Goal: Complete application form

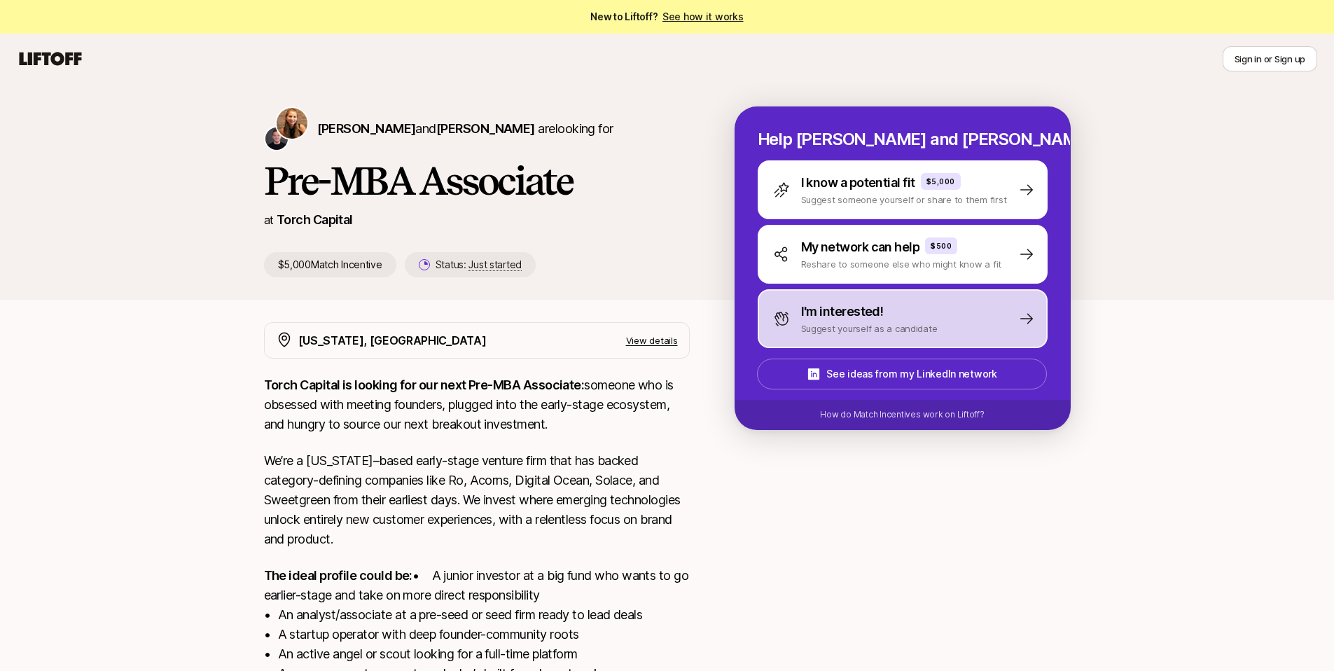
click at [910, 298] on div "I'm interested! Suggest yourself as a candidate" at bounding box center [903, 318] width 290 height 59
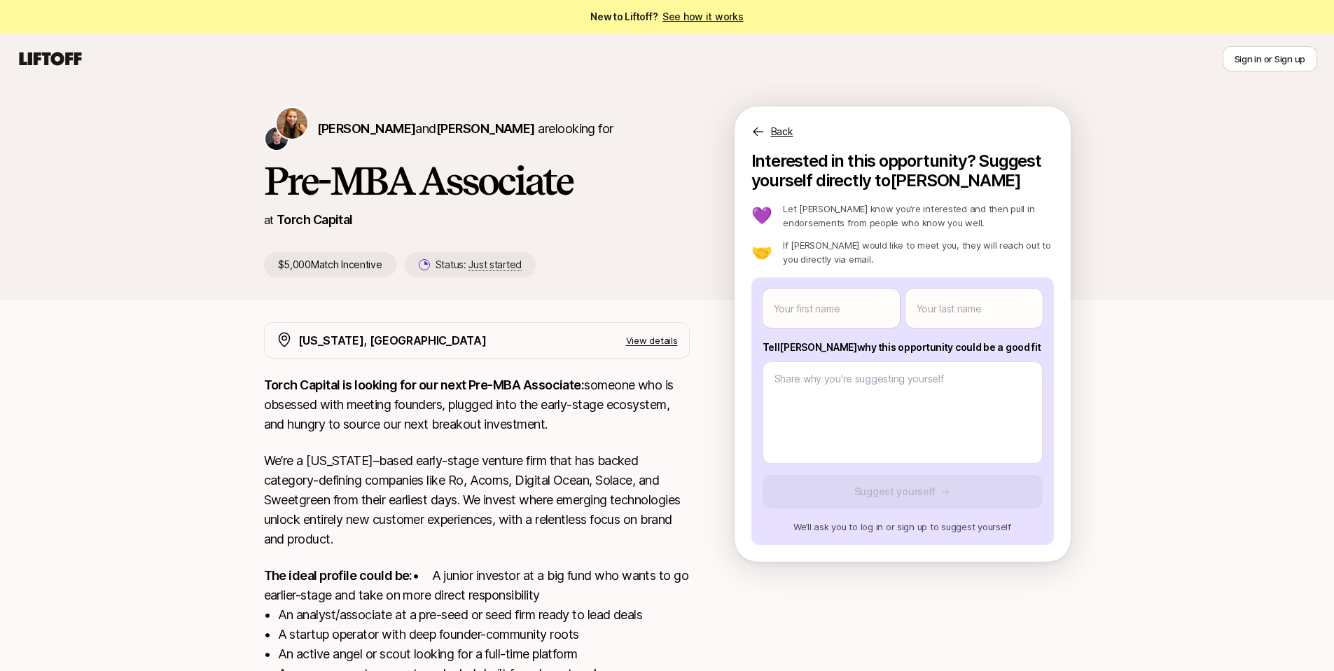
click at [788, 134] on p "Back" at bounding box center [782, 131] width 22 height 17
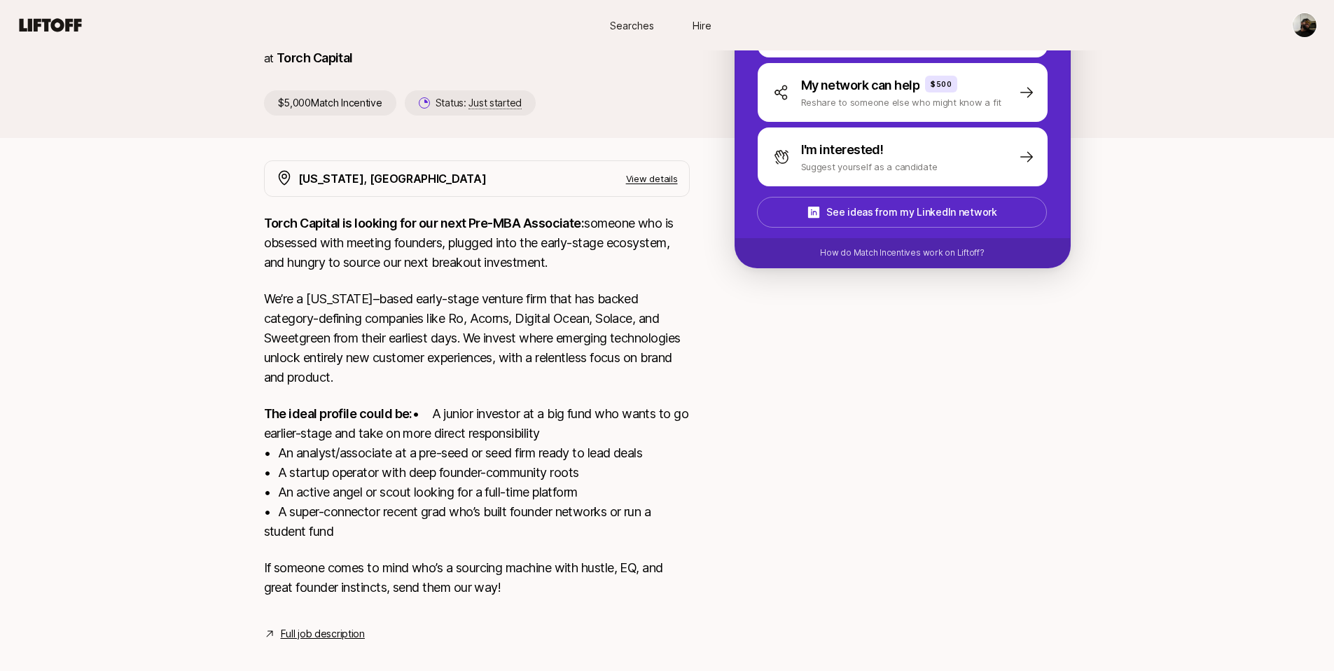
scroll to position [197, 0]
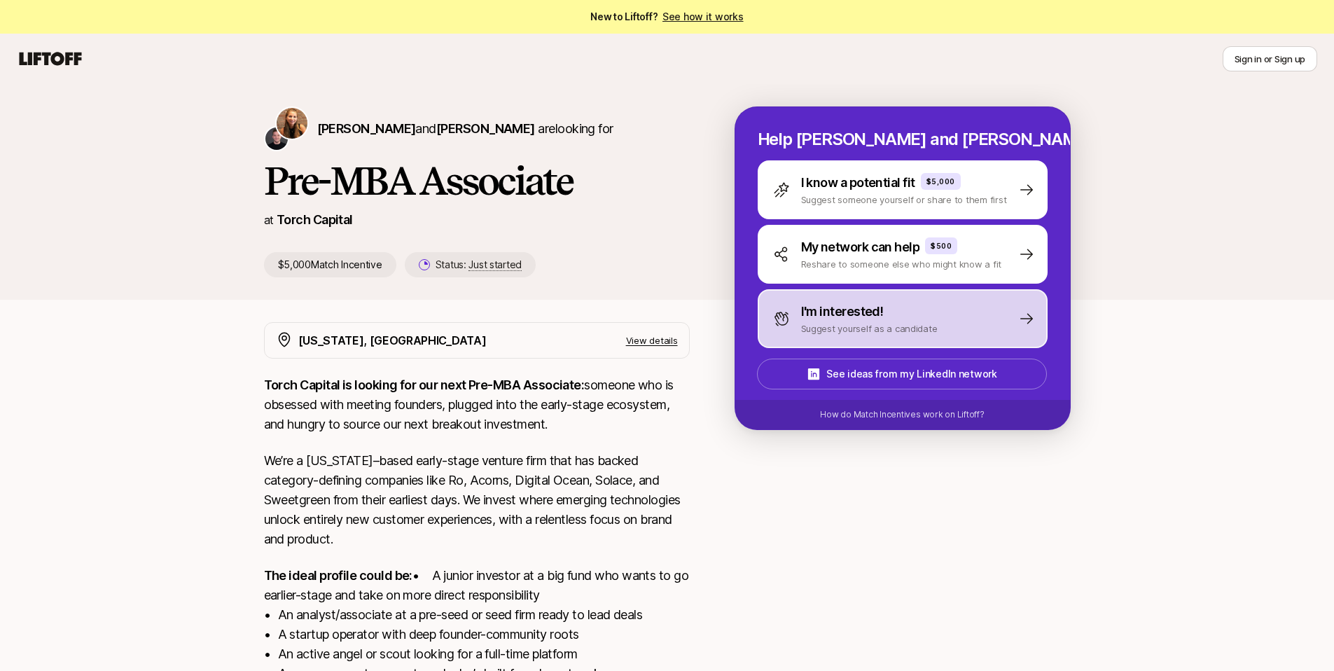
click at [917, 321] on p "Suggest yourself as a candidate" at bounding box center [869, 328] width 137 height 14
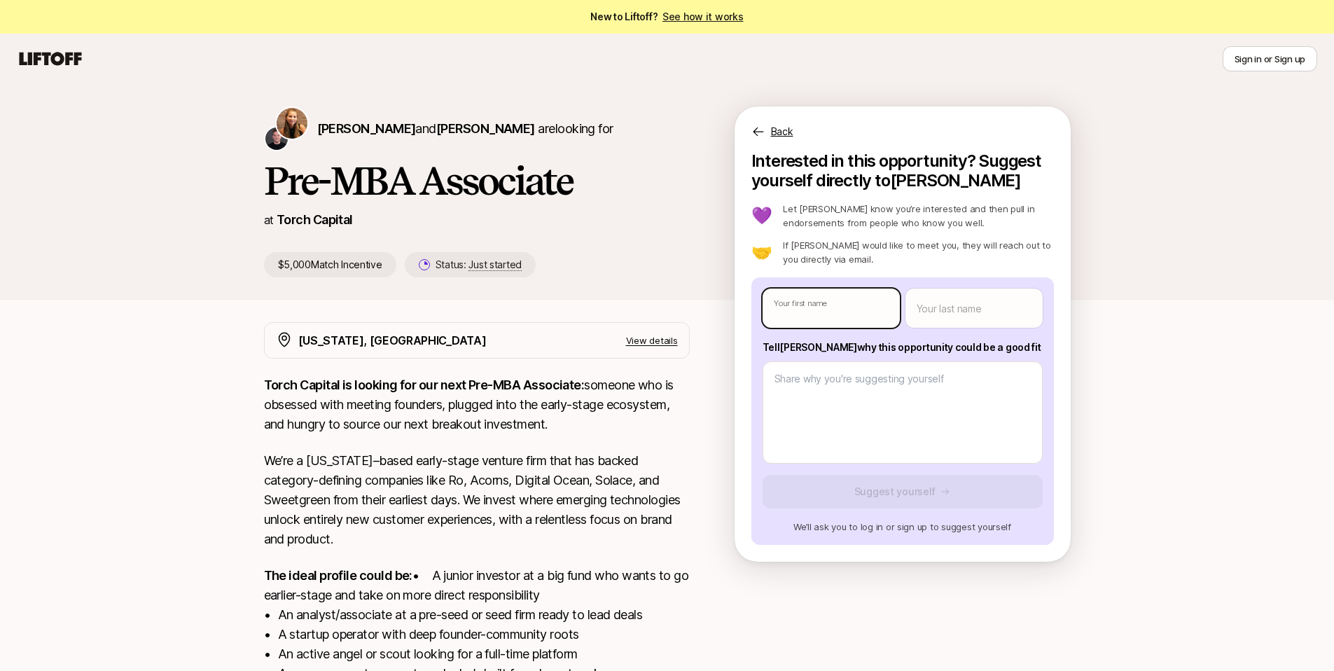
type textarea "x"
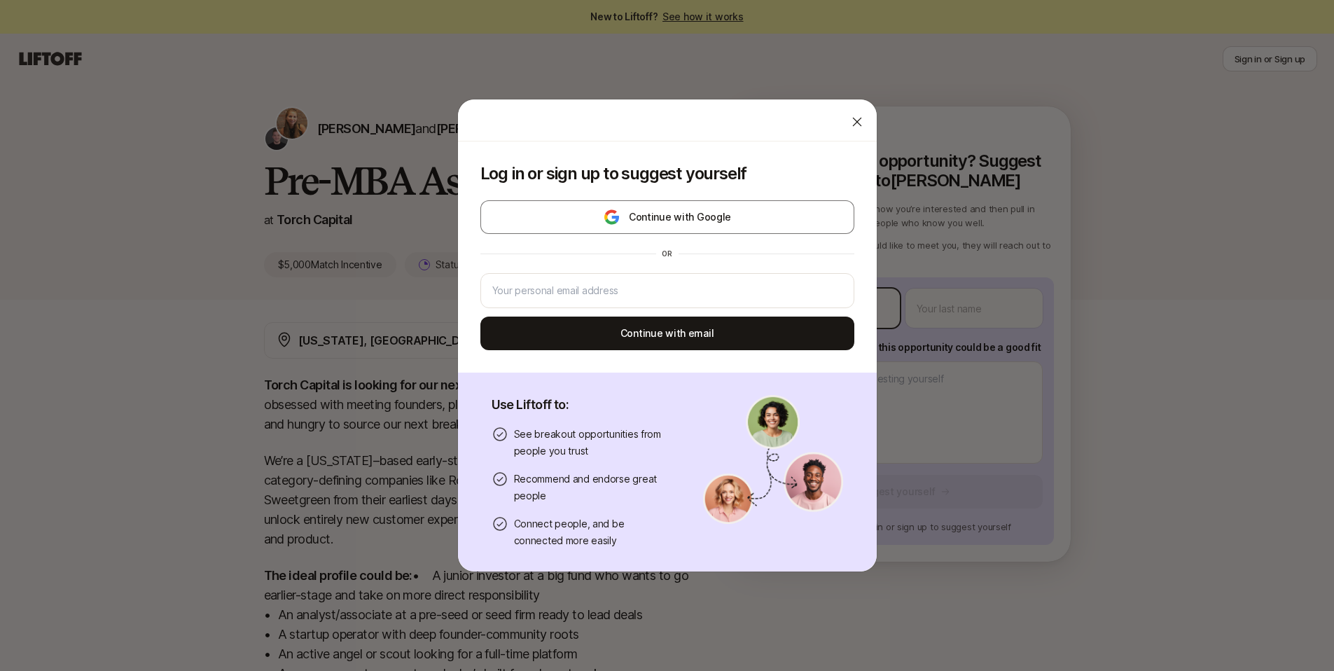
click at [810, 296] on body "New to Liftoff? See how it works Sign in or Sign up Sign in or Sign up [PERSON_…" at bounding box center [667, 335] width 1334 height 671
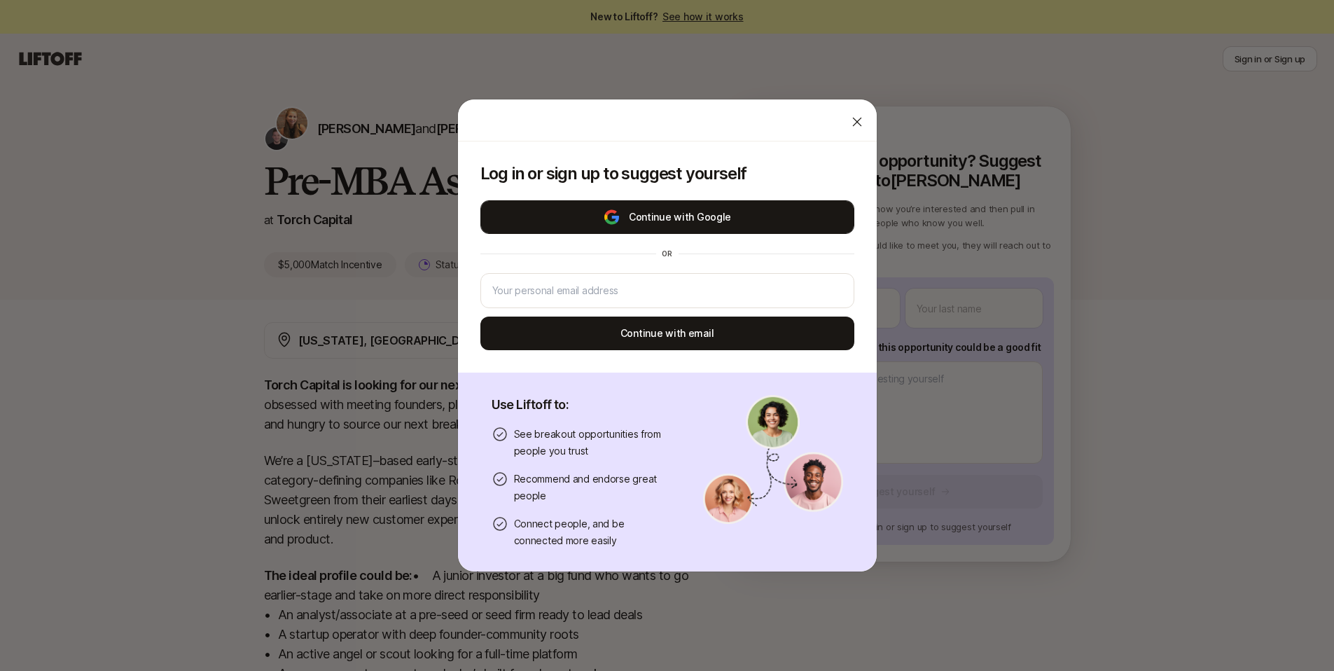
click at [714, 216] on button "Continue with Google" at bounding box center [667, 217] width 374 height 34
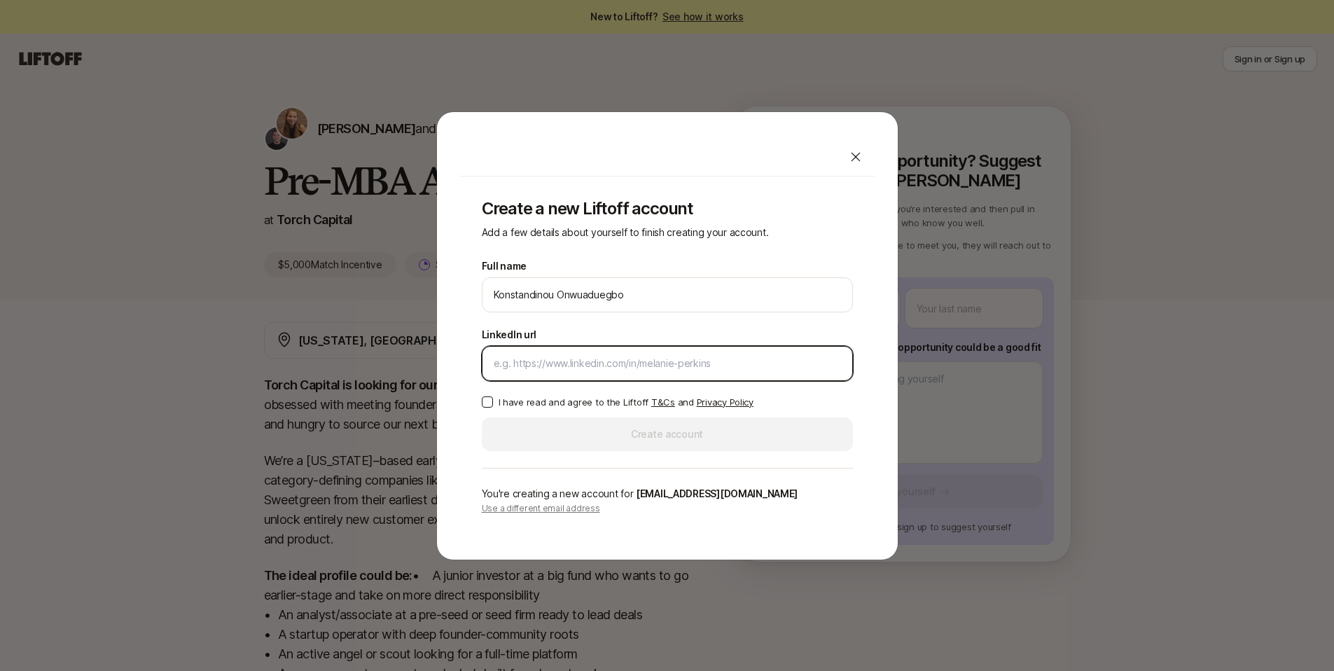
paste input "https://www.linkedin.com/in/konwuadu/"
type input "https://www.linkedin.com/in/konwuadu/"
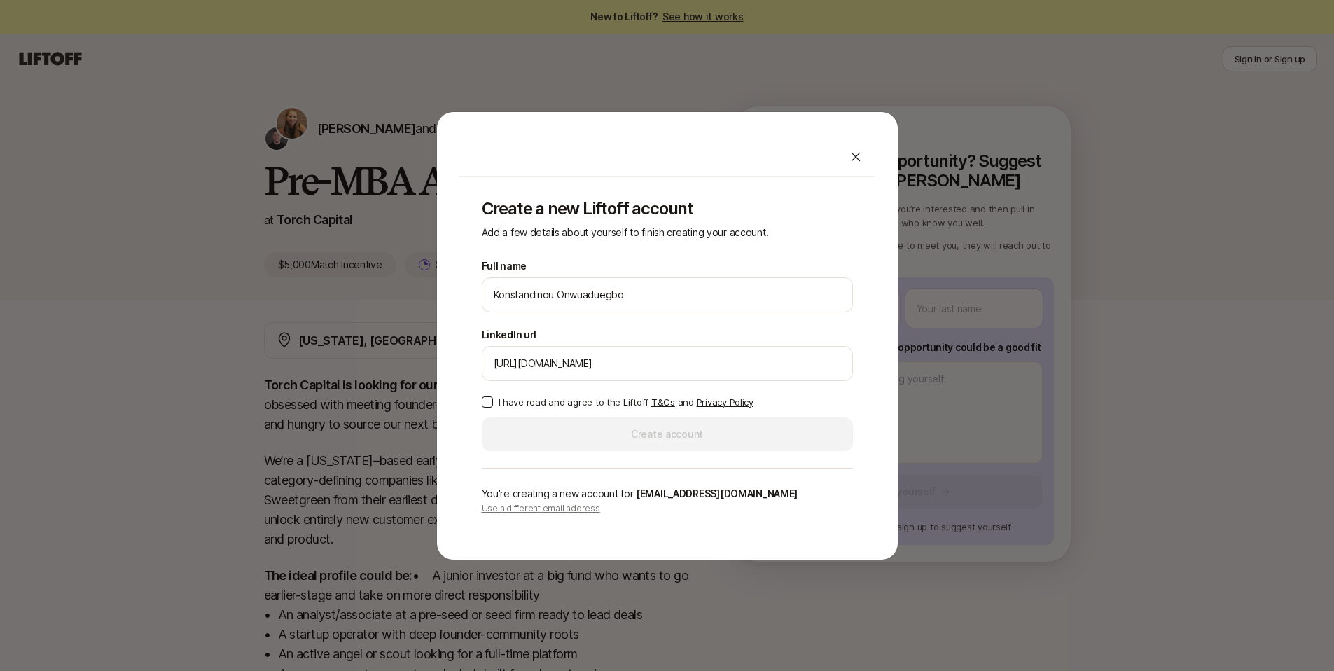
click at [560, 405] on p "I have read and agree to the Liftoff T&Cs and Privacy Policy" at bounding box center [626, 402] width 255 height 14
click at [493, 405] on button "I have read and agree to the Liftoff T&Cs and Privacy Policy" at bounding box center [487, 401] width 11 height 11
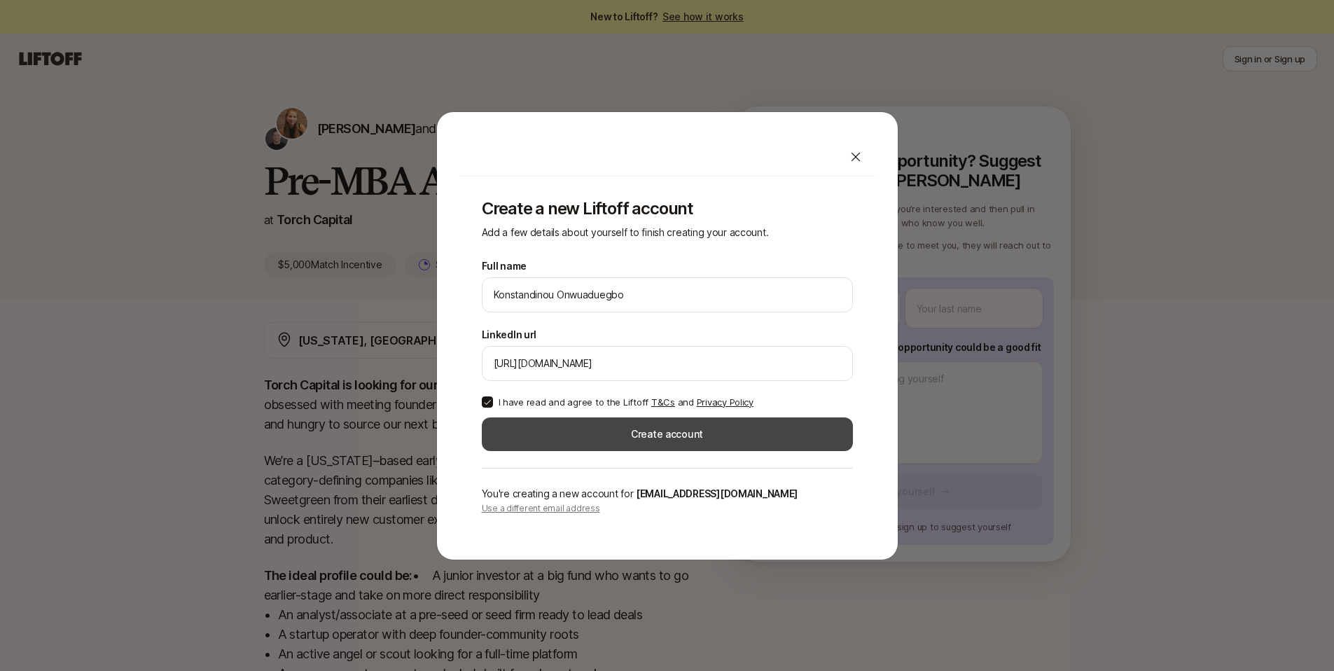
click at [562, 431] on button "Create account" at bounding box center [667, 434] width 371 height 34
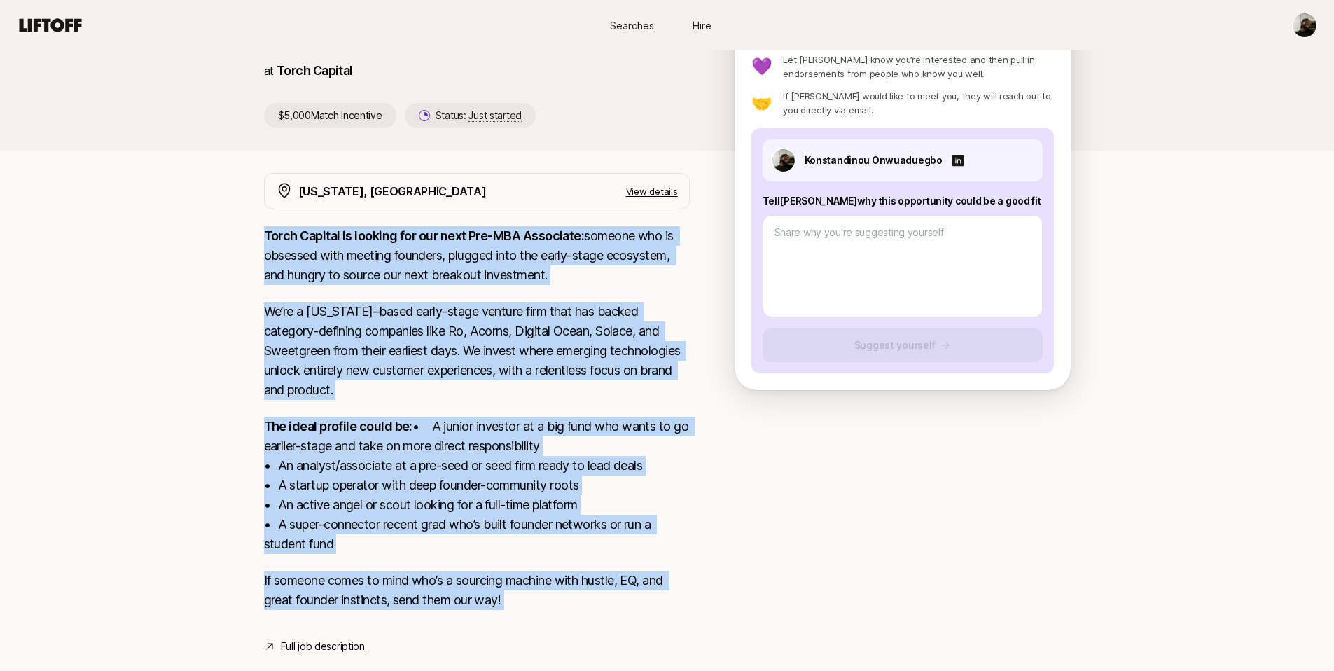
scroll to position [197, 0]
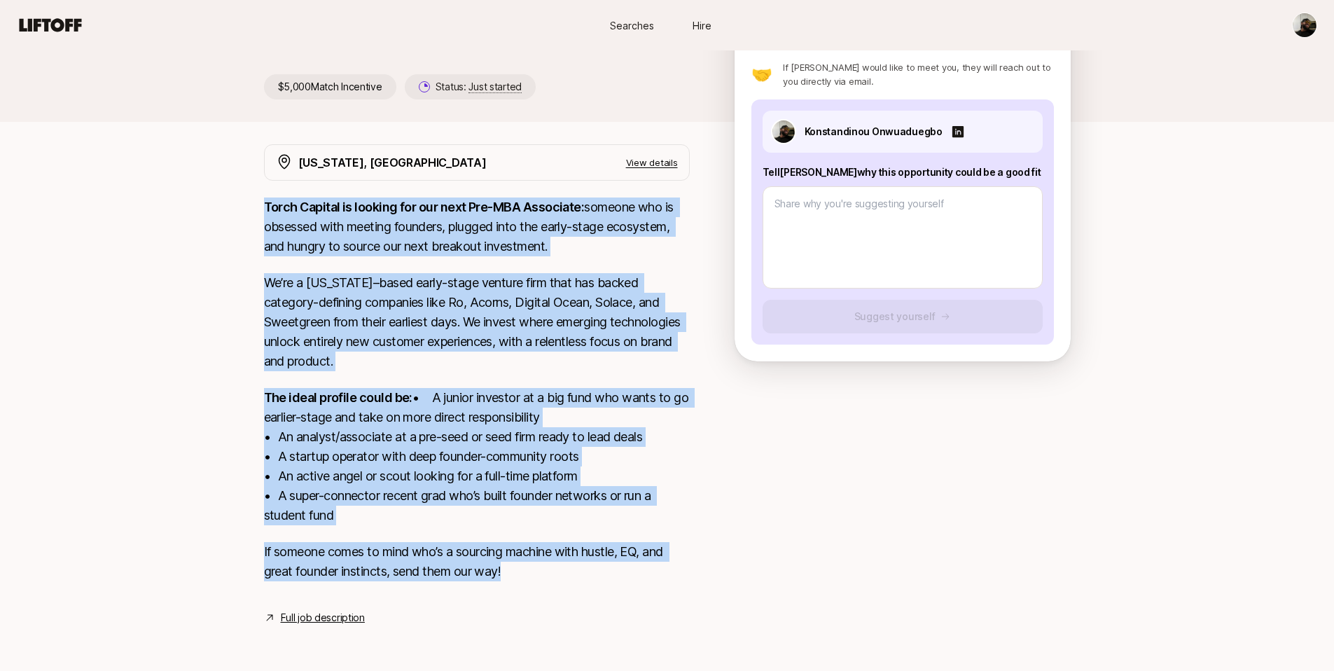
drag, startPoint x: 241, startPoint y: 382, endPoint x: 574, endPoint y: 562, distance: 378.2
click at [574, 562] on div "Katie Reiner and Christopher Harper are looking for Pre-MBA Associate at Torch …" at bounding box center [667, 283] width 1334 height 754
copy div "Torch Capital is looking for our next Pre-MBA Associate: someone who is obsesse…"
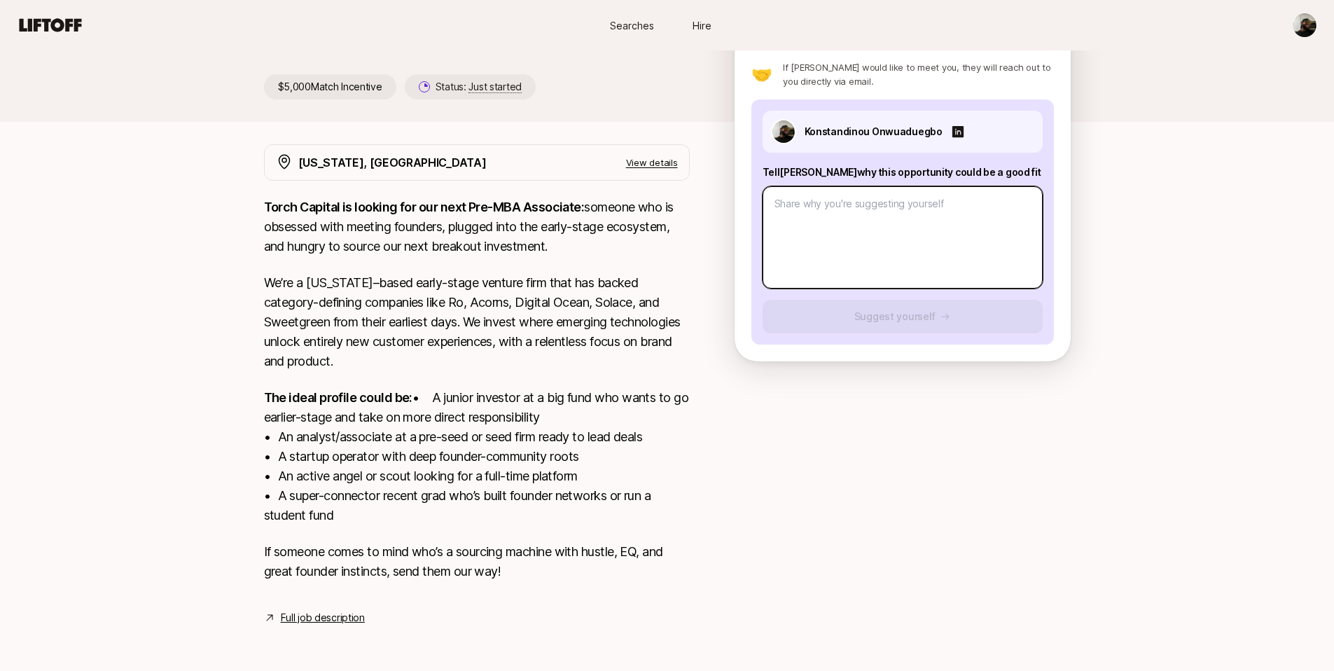
click at [915, 204] on textarea at bounding box center [903, 237] width 280 height 102
click at [883, 186] on textarea at bounding box center [903, 237] width 280 height 102
paste textarea "Investment Thesis You’re Most Excited About Thesis: AI-Native Consumer Health P…"
type textarea "x"
type textarea "Investment Thesis You’re Most Excited About Thesis: AI-Native Consumer Health P…"
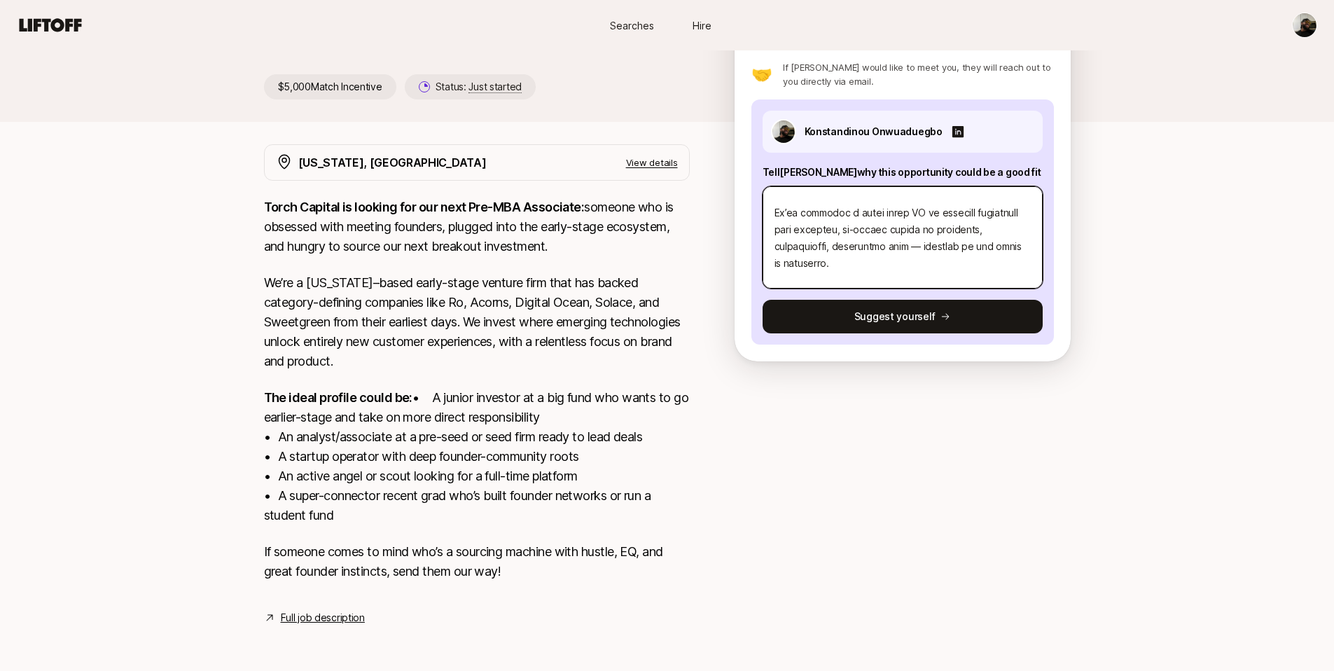
scroll to position [0, 0]
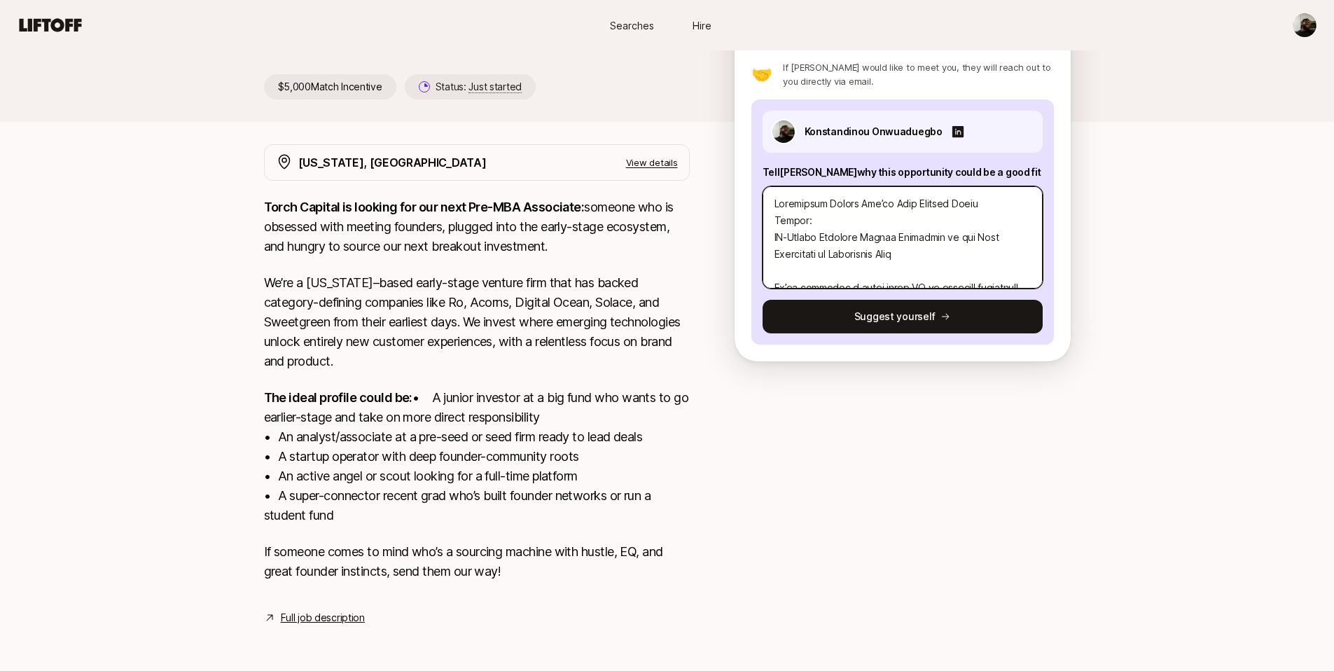
click at [812, 201] on textarea at bounding box center [903, 237] width 280 height 102
drag, startPoint x: 814, startPoint y: 201, endPoint x: 767, endPoint y: 203, distance: 47.7
click at [770, 202] on textarea at bounding box center [903, 237] width 280 height 102
type textarea "x"
type textarea "Investment Thesis You’re Most Excited About AI-Native Consumer Health Platforms…"
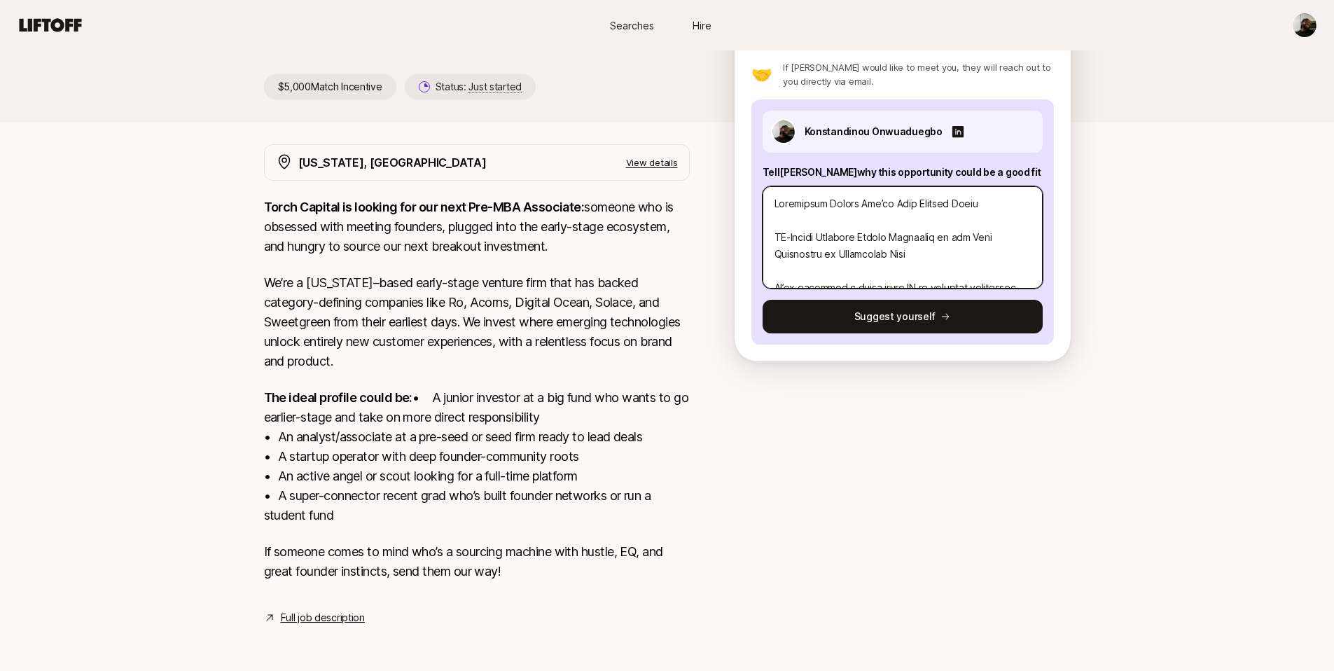
type textarea "x"
type textarea "Investment Thesis You’re Most Excited About AI-Native Consumer Health Platforms…"
type textarea "x"
type textarea "Investment Thesis You’re Most Excited About: AI-Native Consumer Health Platform…"
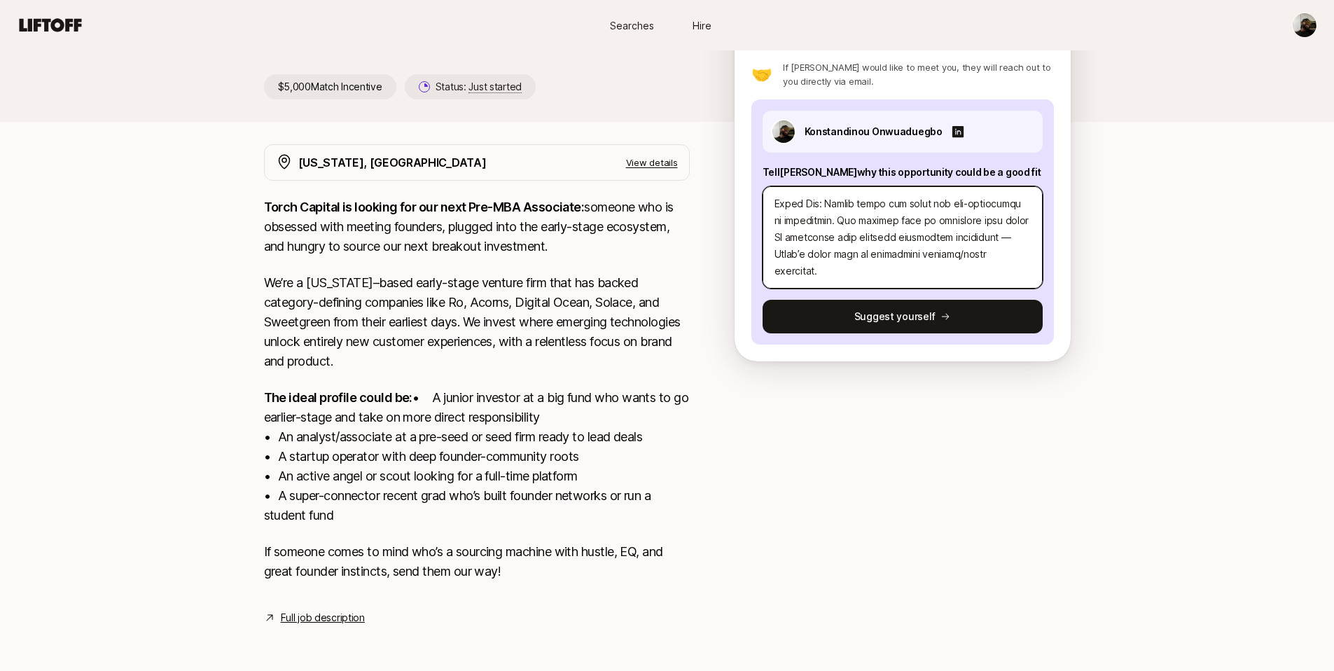
click at [953, 237] on textarea at bounding box center [903, 237] width 280 height 102
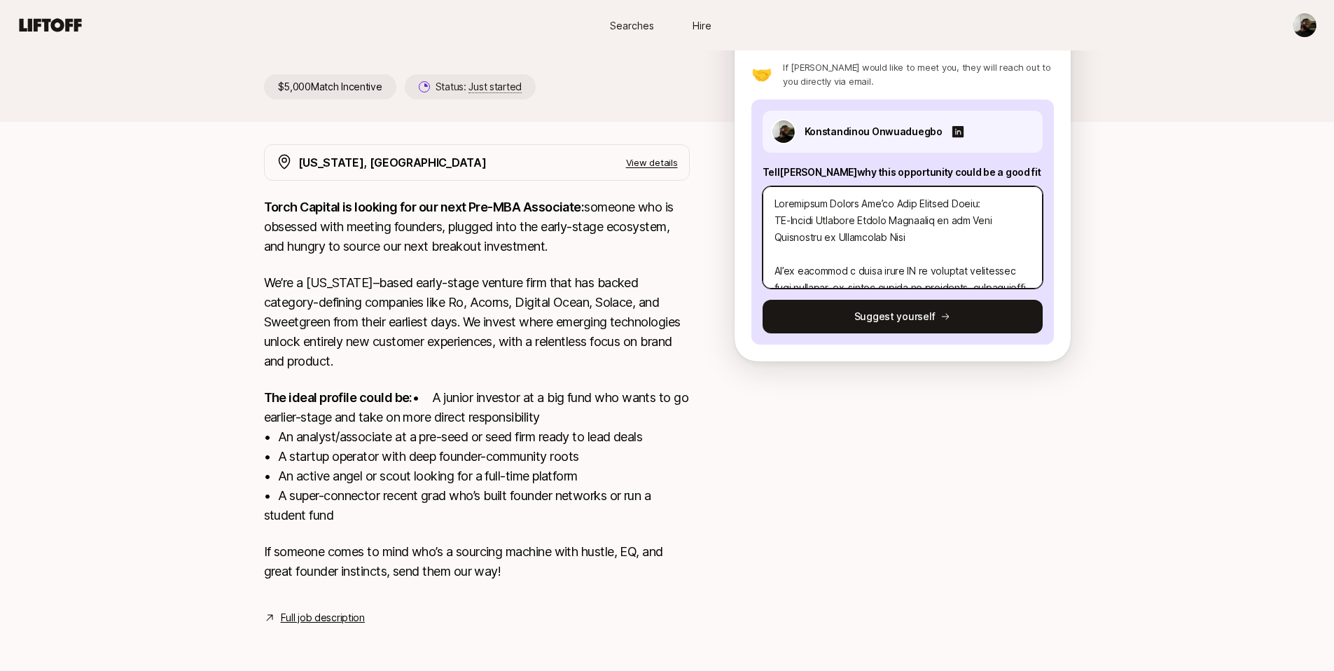
scroll to position [0, 0]
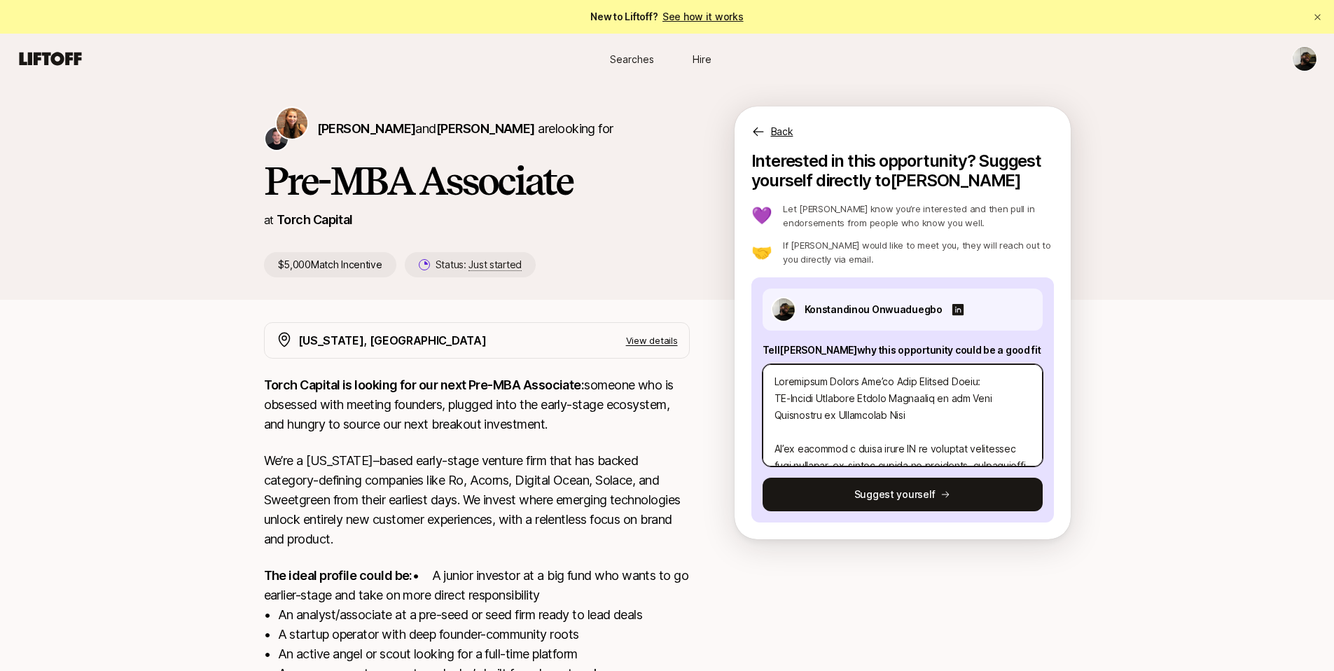
click at [772, 380] on textarea at bounding box center [903, 415] width 280 height 102
type textarea "x"
type textarea "QInvestment Thesis You’re Most Excited About: AI-Native Consumer Health Platfor…"
type textarea "x"
type textarea "QuInvestment Thesis You’re Most Excited About: AI-Native Consumer Health Platfo…"
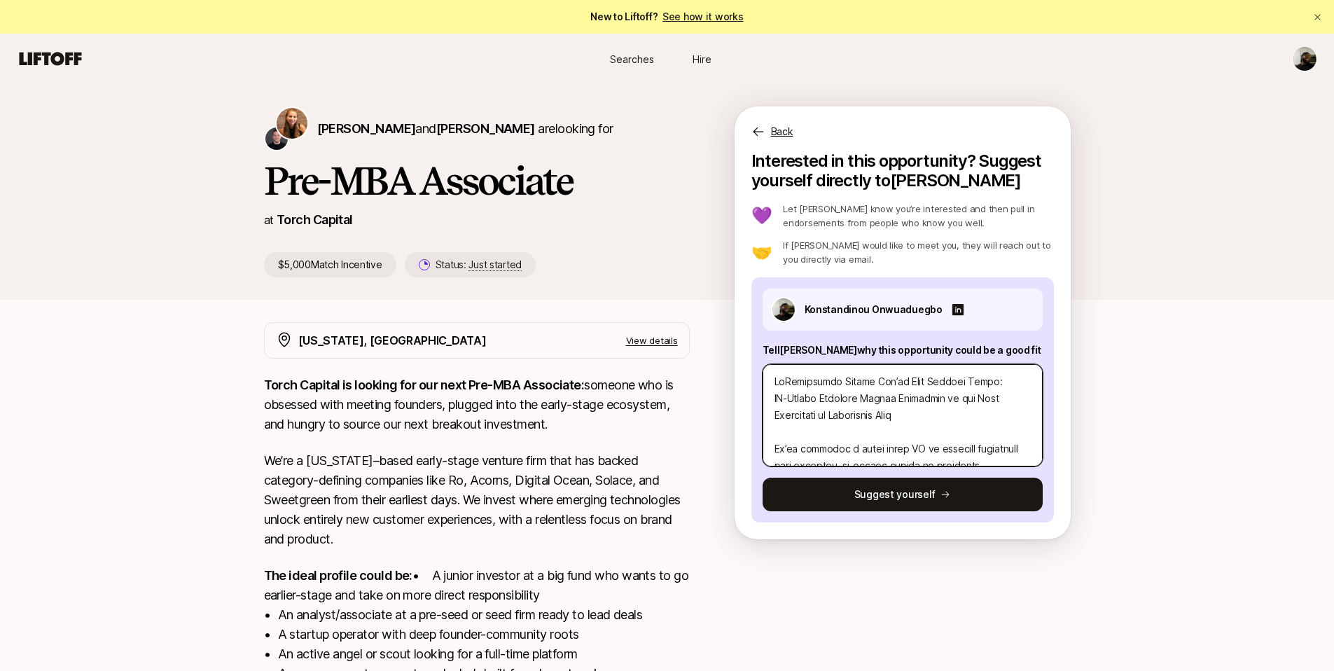
type textarea "x"
type textarea "QueInvestment Thesis You’re Most Excited About: AI-Native Consumer Health Platf…"
type textarea "x"
type textarea "QuesInvestment Thesis You’re Most Excited About: AI-Native Consumer Health Plat…"
type textarea "x"
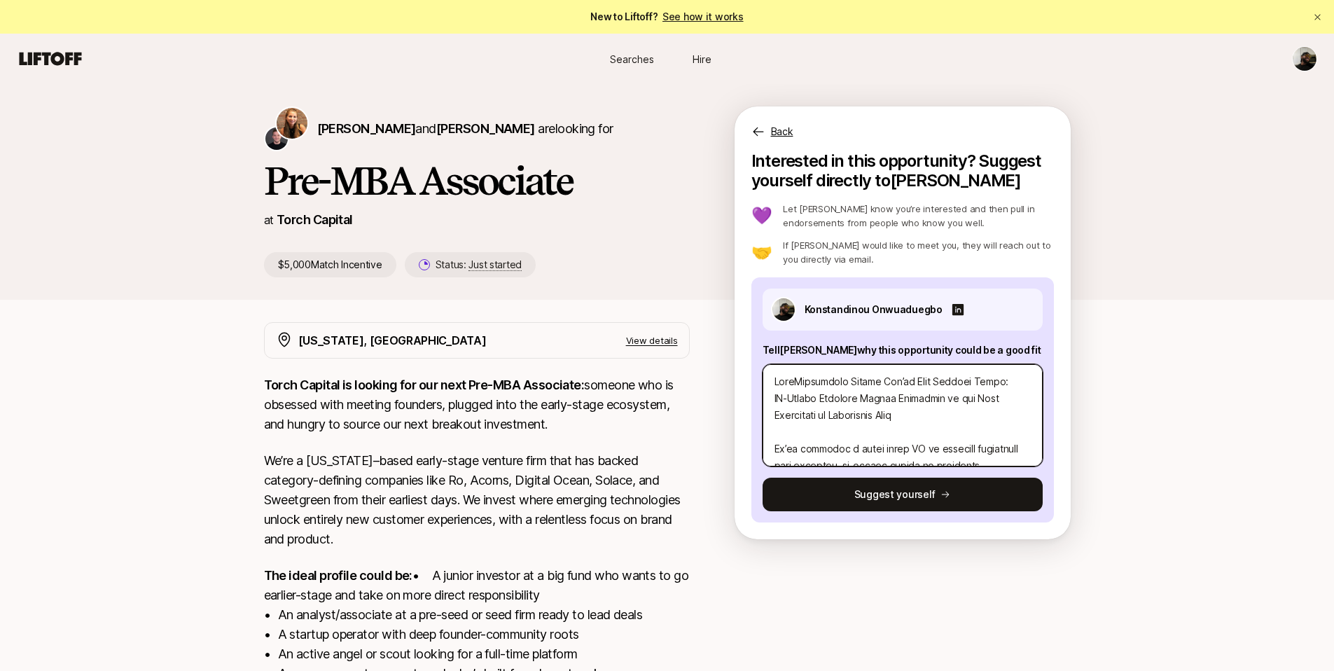
type textarea "QuestInvestment Thesis You’re Most Excited About: AI-Native Consumer Health Pla…"
type textarea "x"
type textarea "QuestiInvestment Thesis You’re Most Excited About: AI-Native Consumer Health Pl…"
type textarea "x"
type textarea "QuestioInvestment Thesis You’re Most Excited About: AI-Native Consumer Health P…"
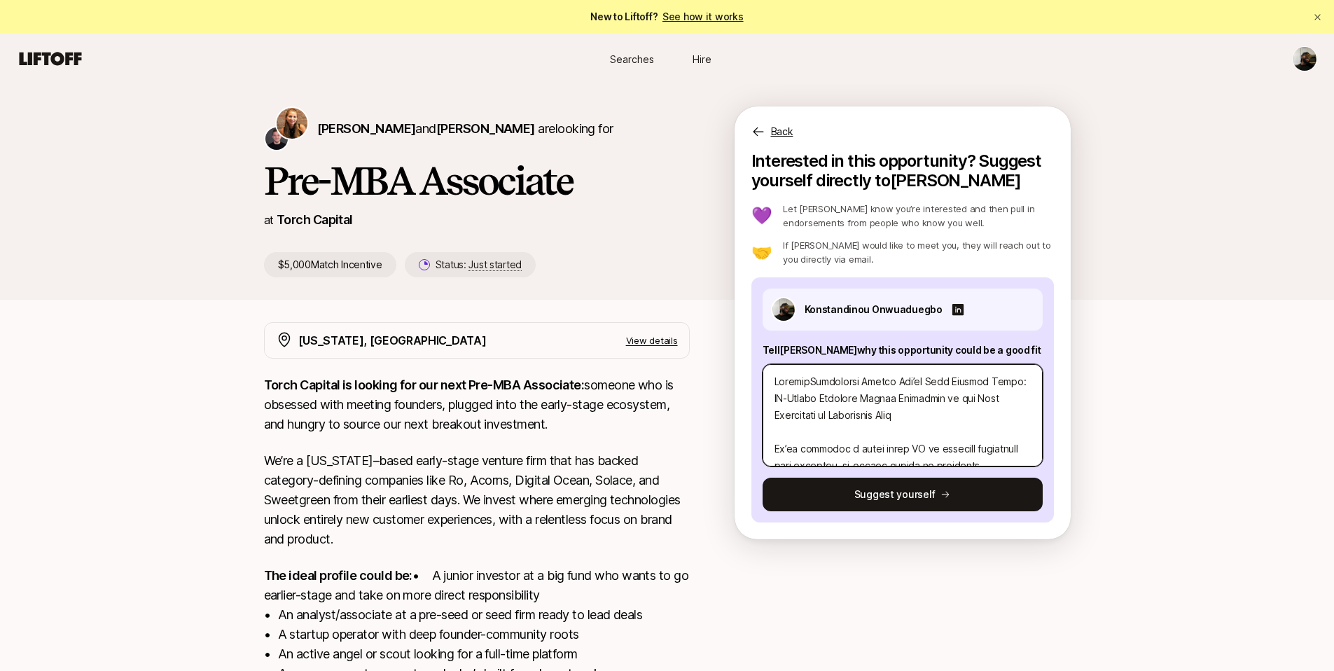
type textarea "x"
type textarea "QuestionInvestment Thesis You’re Most Excited About: AI-Native Consumer Health …"
type textarea "x"
type textarea "Question Investment Thesis You’re Most Excited About: AI-Native Consumer Health…"
type textarea "x"
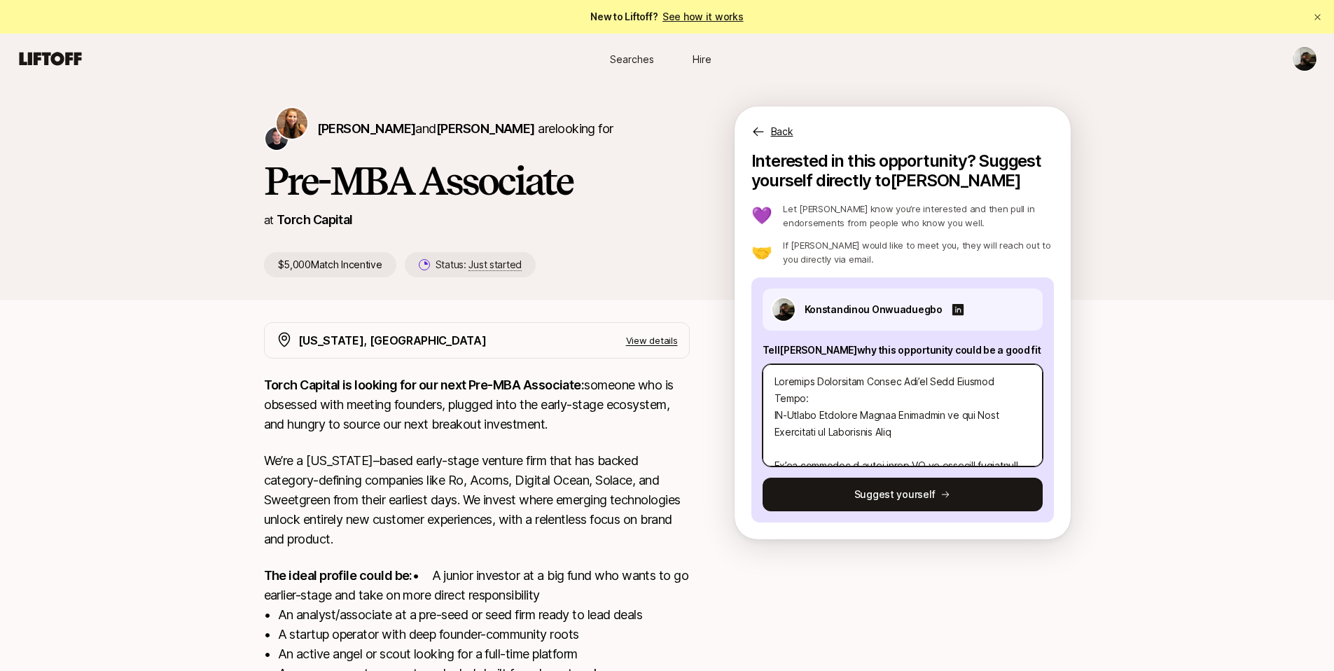
type textarea "Question 1Investment Thesis You’re Most Excited About: AI-Native Consumer Healt…"
type textarea "x"
type textarea "Question 1:Investment Thesis You’re Most Excited About: AI-Native Consumer Heal…"
type textarea "x"
type textarea "Question 1: Investment Thesis You’re Most Excited About: AI-Native Consumer Hea…"
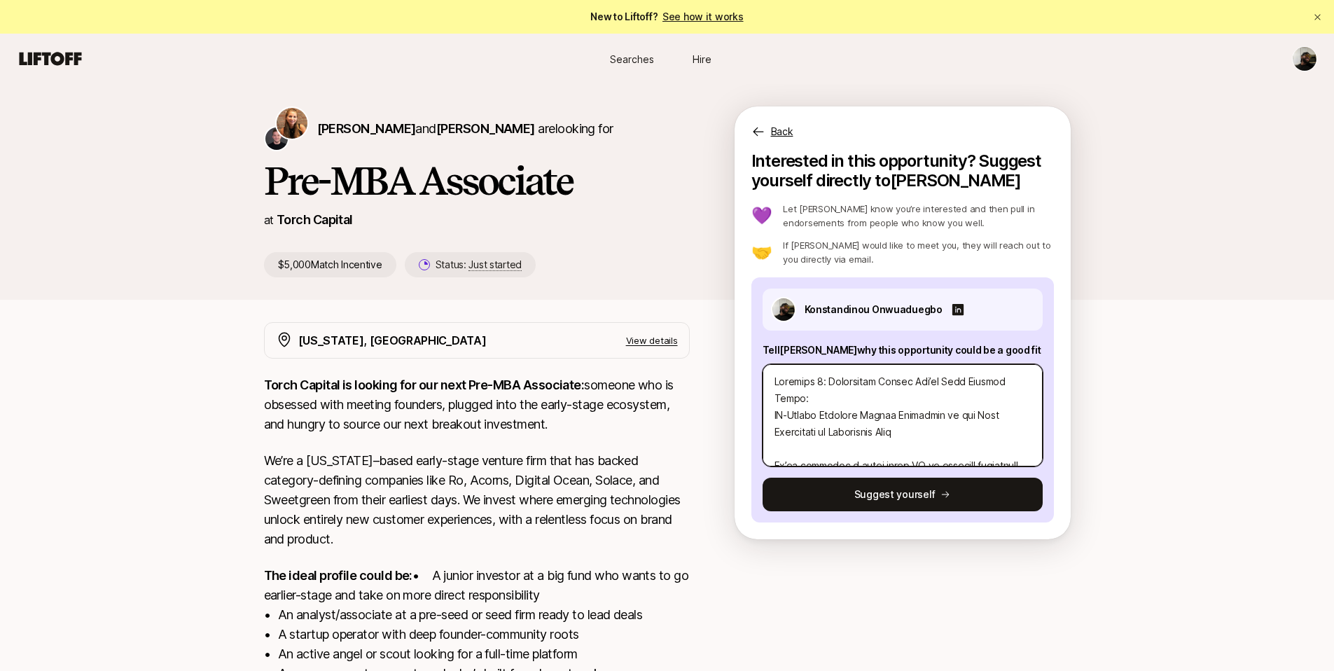
type textarea "x"
type textarea "Question 1: Investment Thesis You’re Most Excited About: AI-Native Consumer Hea…"
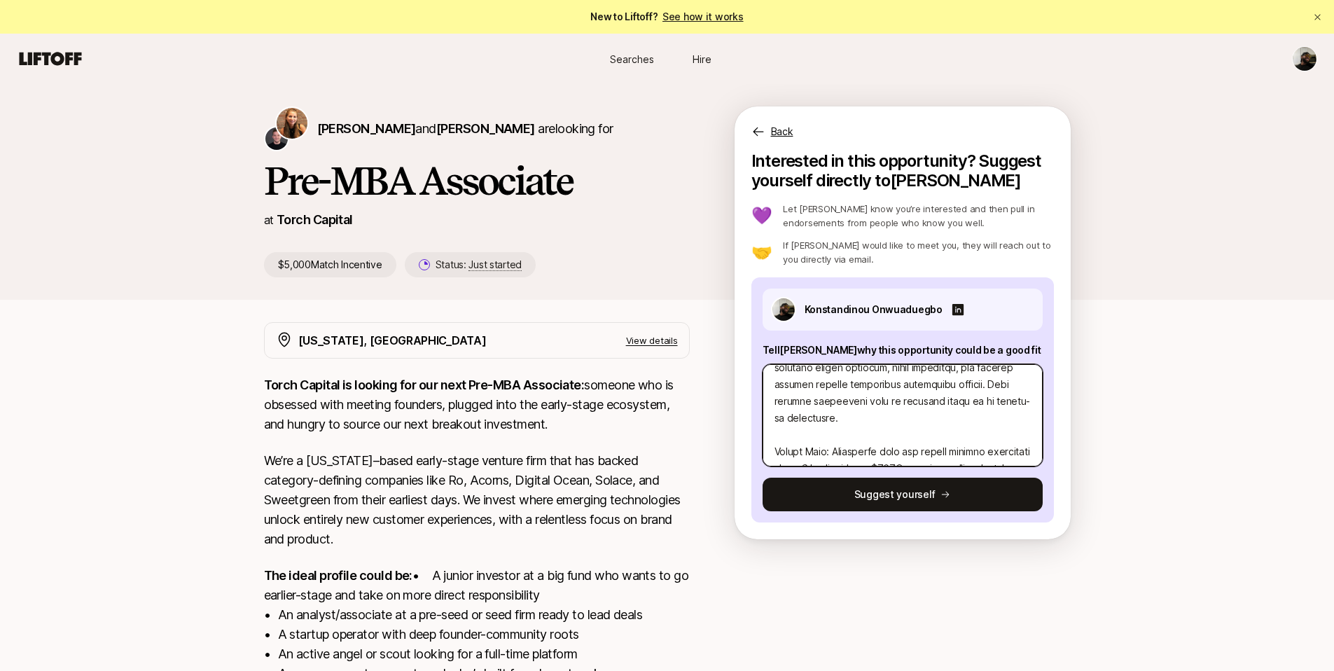
scroll to position [471, 0]
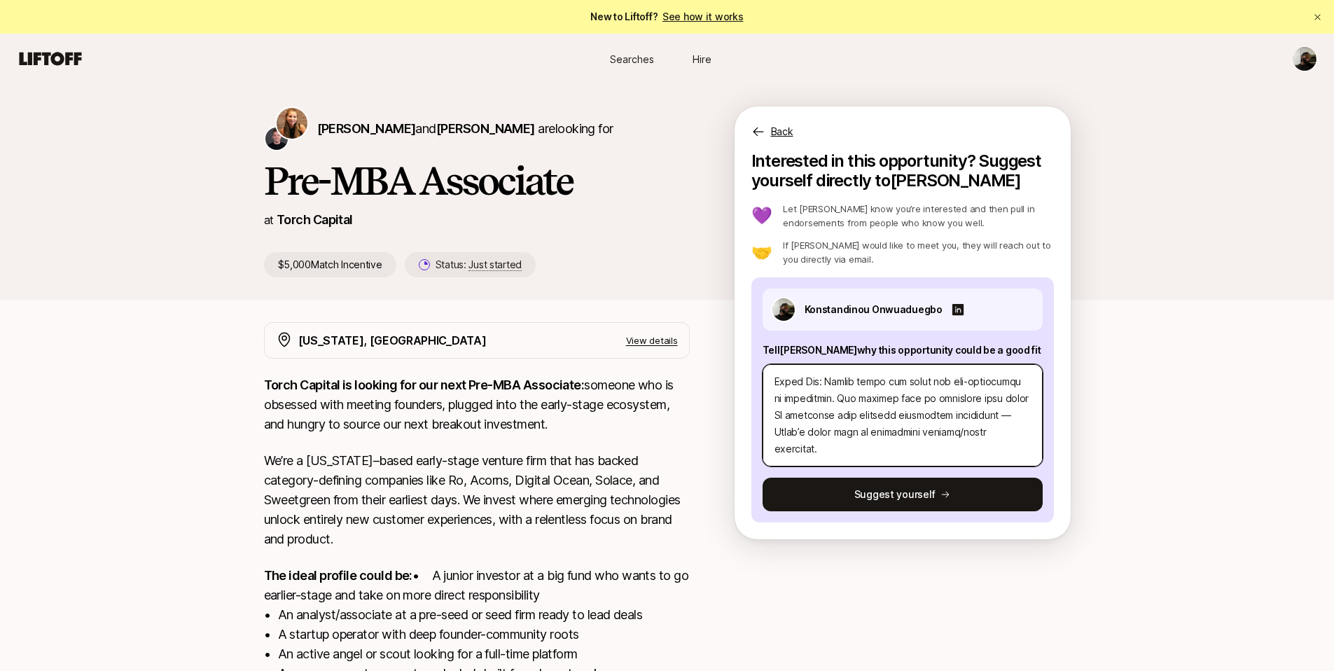
click at [833, 448] on textarea at bounding box center [903, 415] width 280 height 102
type textarea "x"
type textarea "Question 1: Investment Thesis You’re Most Excited About: AI-Native Consumer Hea…"
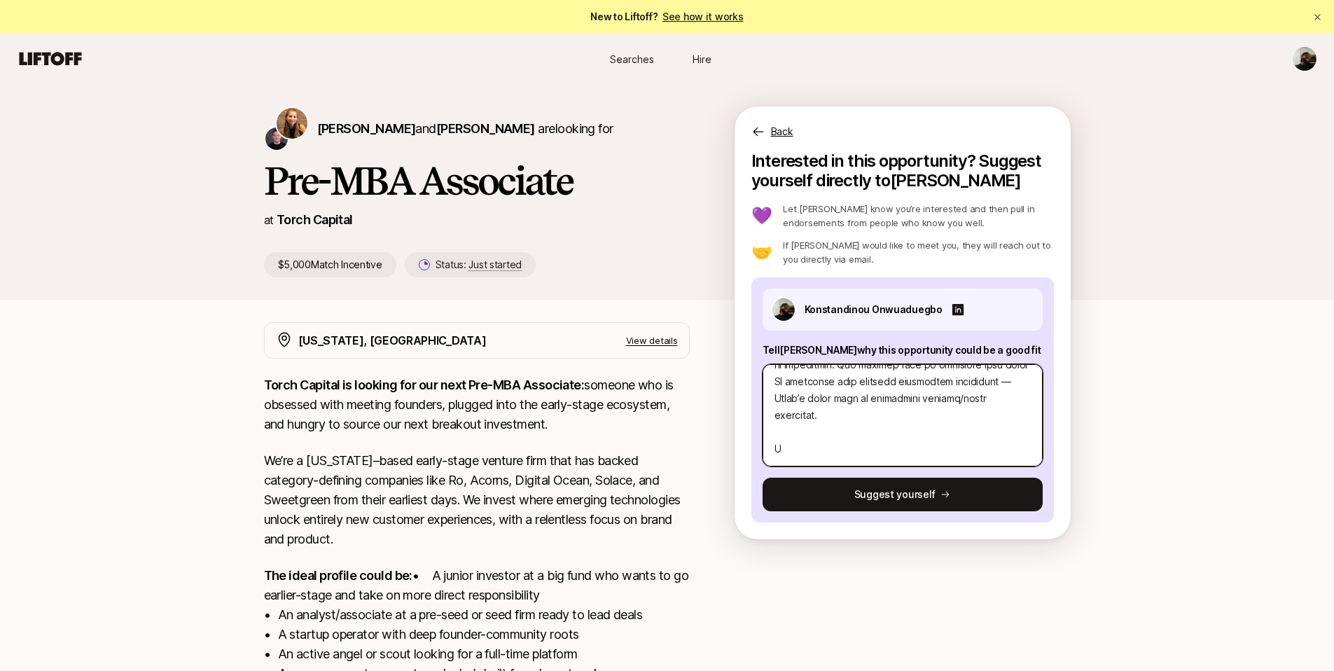
type textarea "x"
type textarea "Question 1: Investment Thesis You’re Most Excited About: AI-Native Consumer Hea…"
type textarea "x"
type textarea "Question 1: Investment Thesis You’re Most Excited About: AI-Native Consumer Hea…"
type textarea "x"
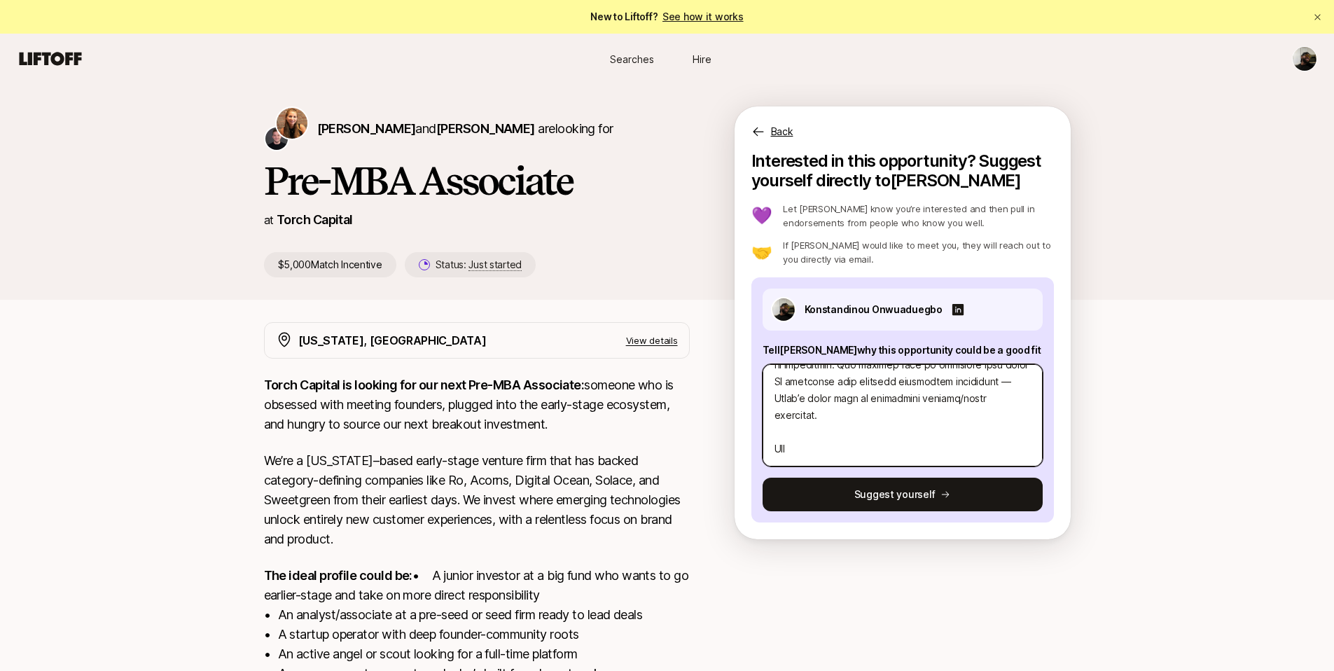
type textarea "Question 1: Investment Thesis You’re Most Excited About: AI-Native Consumer Hea…"
type textarea "x"
type textarea "Question 1: Investment Thesis You’re Most Excited About: AI-Native Consumer Hea…"
type textarea "x"
type textarea "Question 1: Investment Thesis You’re Most Excited About: AI-Native Consumer Hea…"
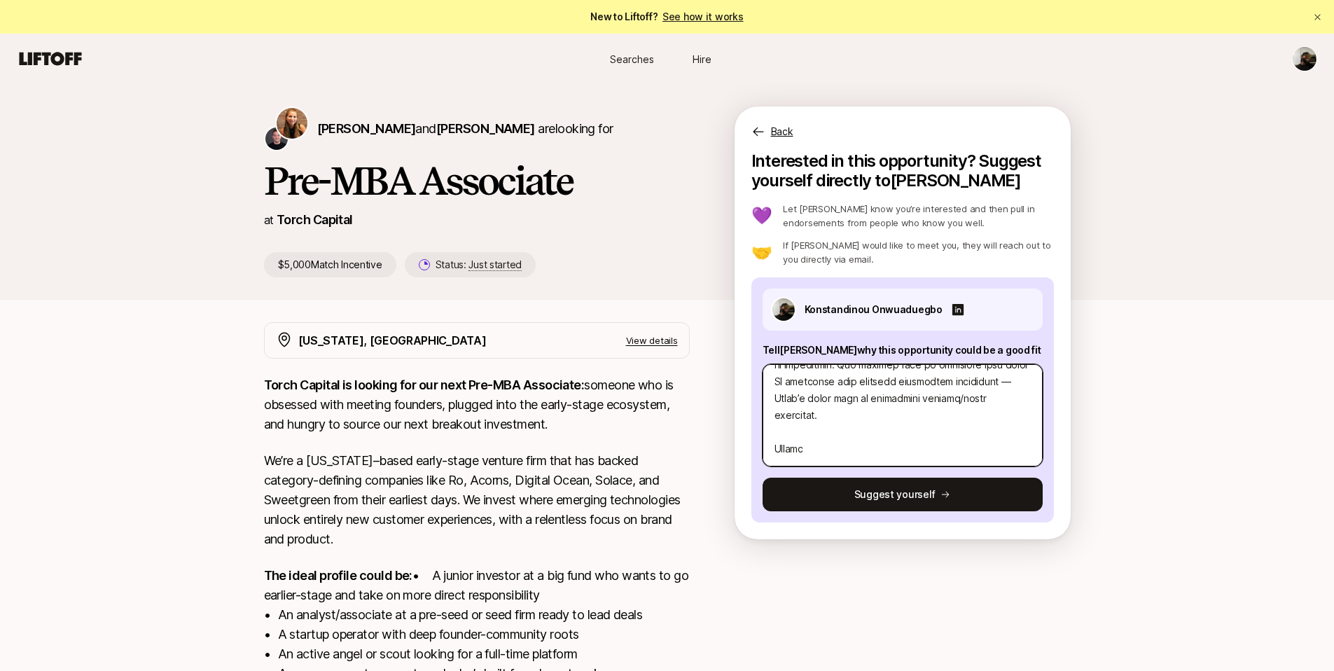
type textarea "x"
type textarea "Question 1: Investment Thesis You’re Most Excited About: AI-Native Consumer Hea…"
type textarea "x"
type textarea "Question 1: Investment Thesis You’re Most Excited About: AI-Native Consumer Hea…"
type textarea "x"
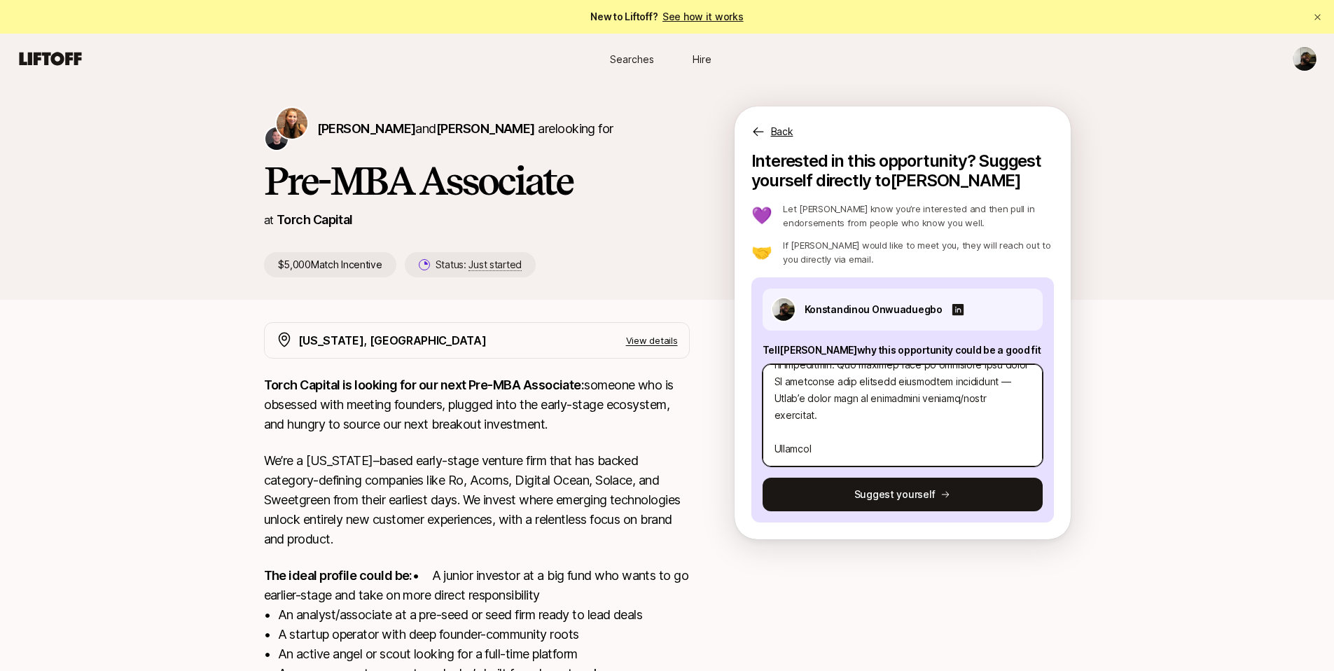
type textarea "Question 1: Investment Thesis You’re Most Excited About: AI-Native Consumer Hea…"
type textarea "x"
type textarea "Question 1: Investment Thesis You’re Most Excited About: AI-Native Consumer Hea…"
type textarea "x"
type textarea "Question 1: Investment Thesis You’re Most Excited About: AI-Native Consumer Hea…"
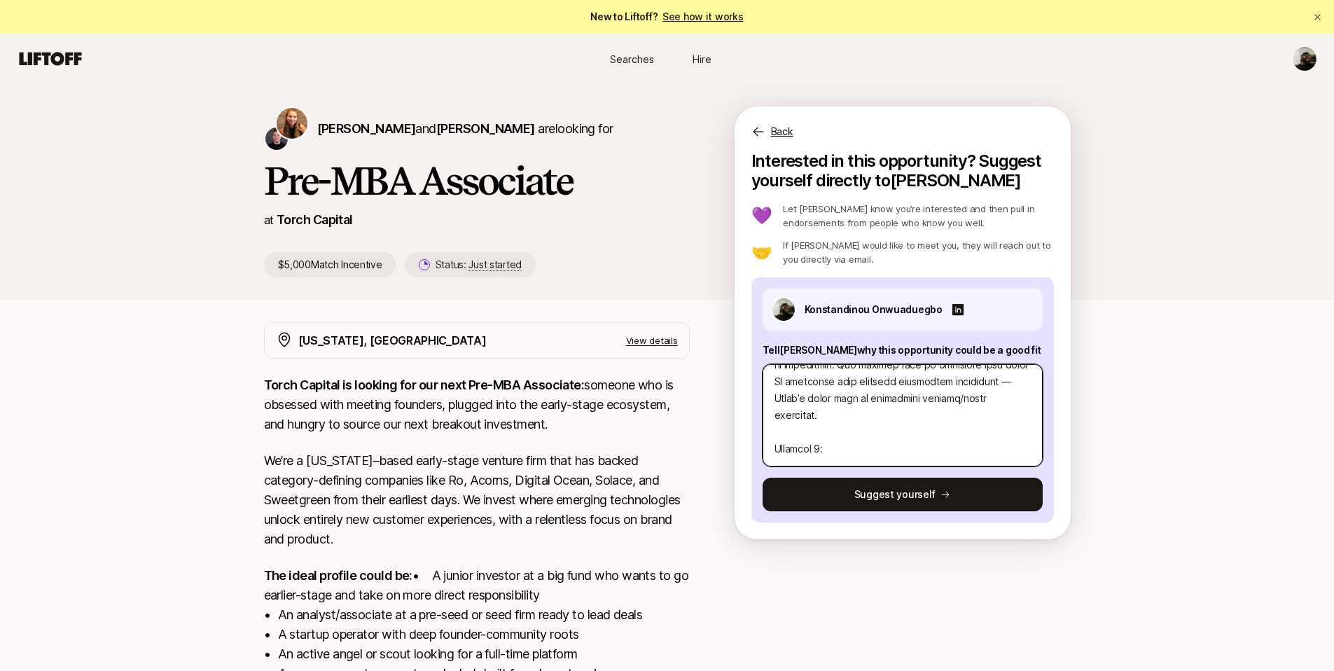
type textarea "x"
type textarea "Question 1: Investment Thesis You’re Most Excited About: AI-Native Consumer Hea…"
type textarea "x"
type textarea "Question 1: Investment Thesis You’re Most Excited About: AI-Native Consumer Hea…"
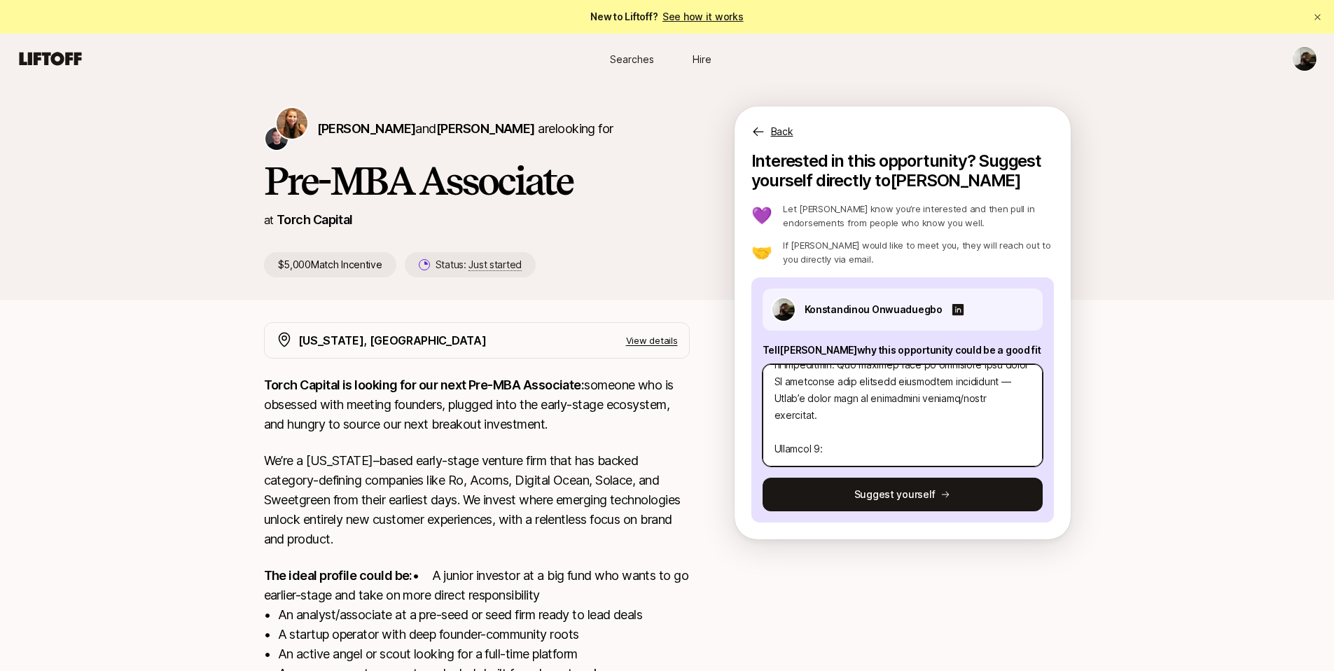
paste textarea "Ezra – AI-Powered Full-Body MRI Screening What They Do: Offers fast, affordable…"
type textarea "x"
type textarea "Question 1: Investment Thesis You’re Most Excited About: AI-Native Consumer Hea…"
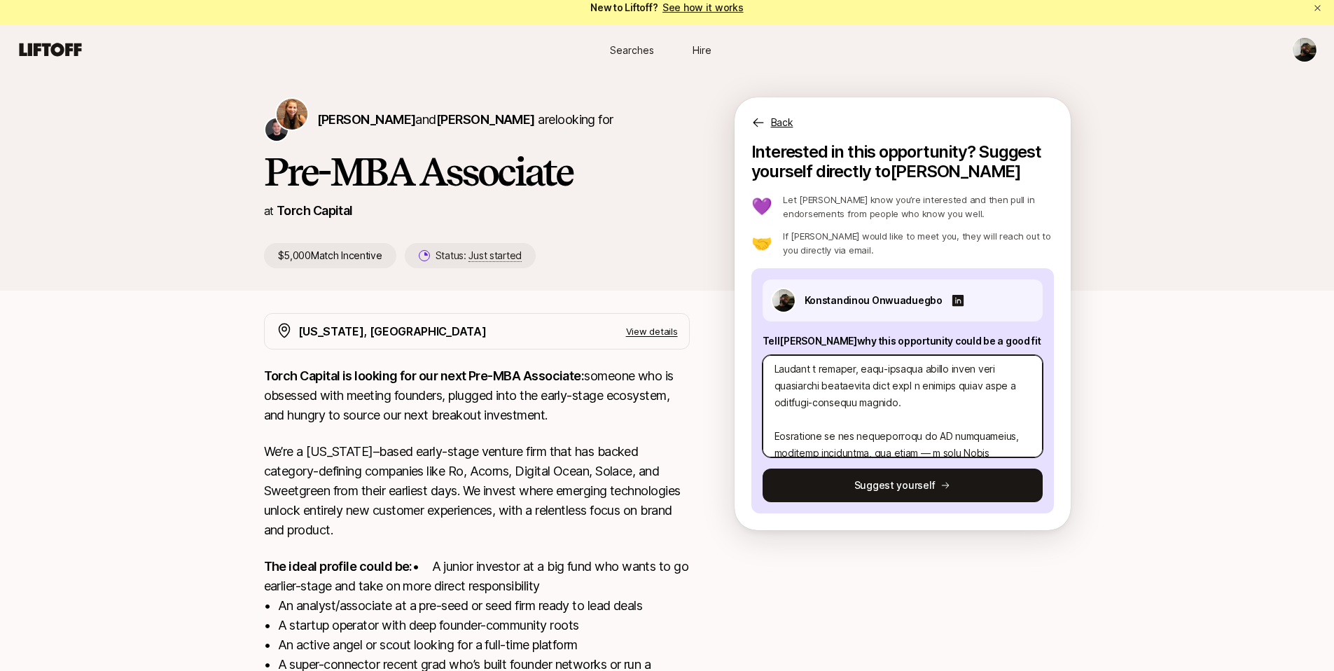
scroll to position [660, 0]
click at [777, 387] on textarea at bounding box center [903, 406] width 280 height 102
type textarea "x"
type textarea "Question 1: Investment Thesis You’re Most Excited About: AI-Native Consumer Hea…"
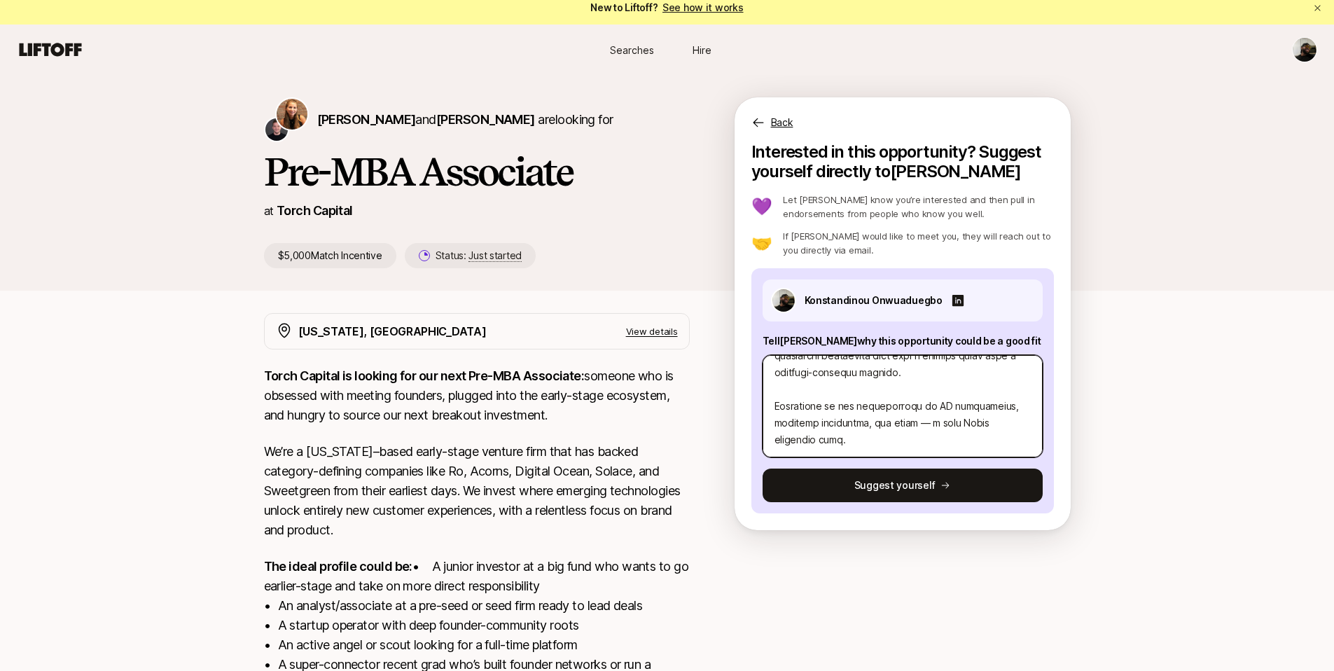
type textarea "x"
type textarea "Question 1: Investment Thesis You’re Most Excited About: AI-Native Consumer Hea…"
type textarea "x"
type textarea "Question 1: Investment Thesis You’re Most Excited About: AI-Native Consumer Hea…"
click at [777, 431] on textarea at bounding box center [903, 406] width 280 height 102
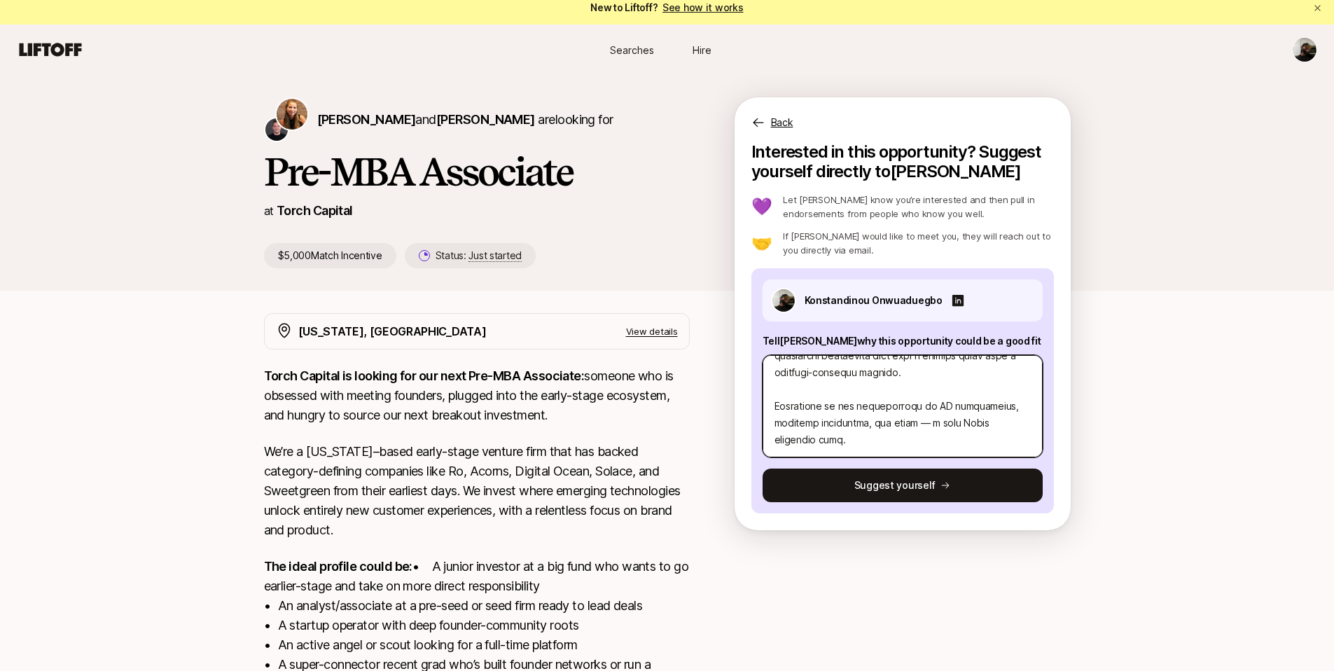
type textarea "x"
type textarea "Question 1: Investment Thesis You’re Most Excited About: AI-Native Consumer Hea…"
type textarea "x"
type textarea "Question 1: Investment Thesis You’re Most Excited About: AI-Native Consumer Hea…"
type textarea "x"
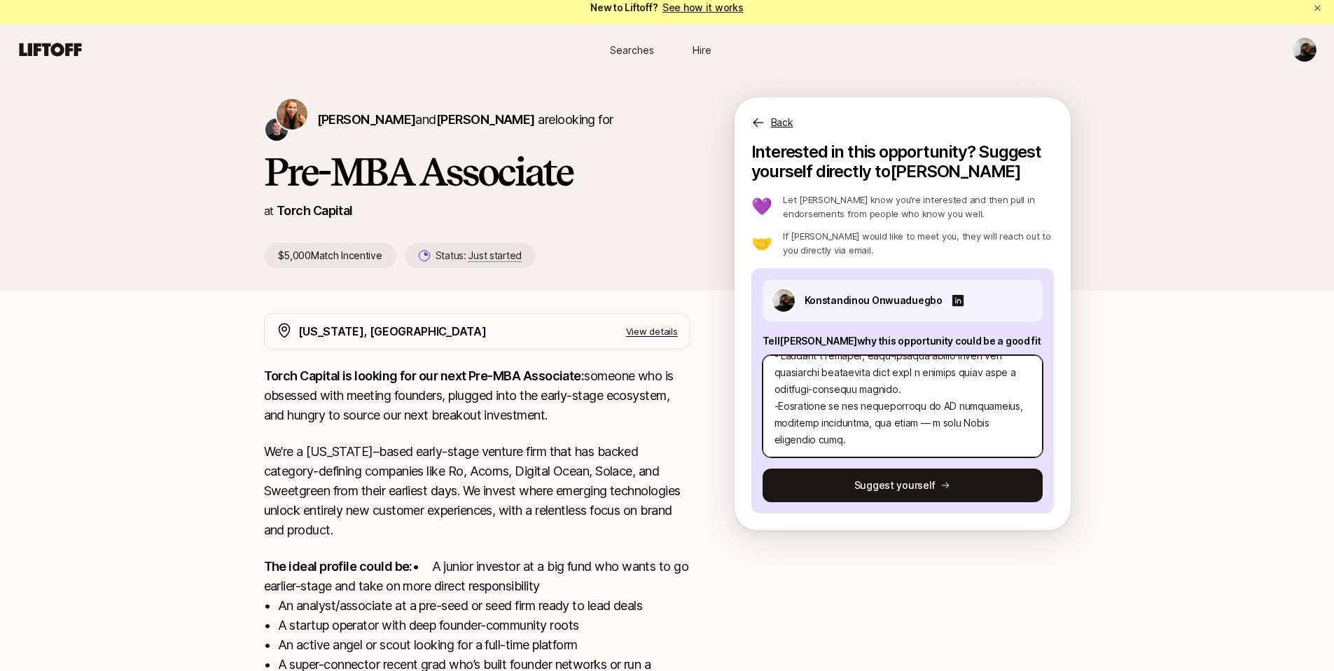
type textarea "Question 1: Investment Thesis You’re Most Excited About: AI-Native Consumer Hea…"
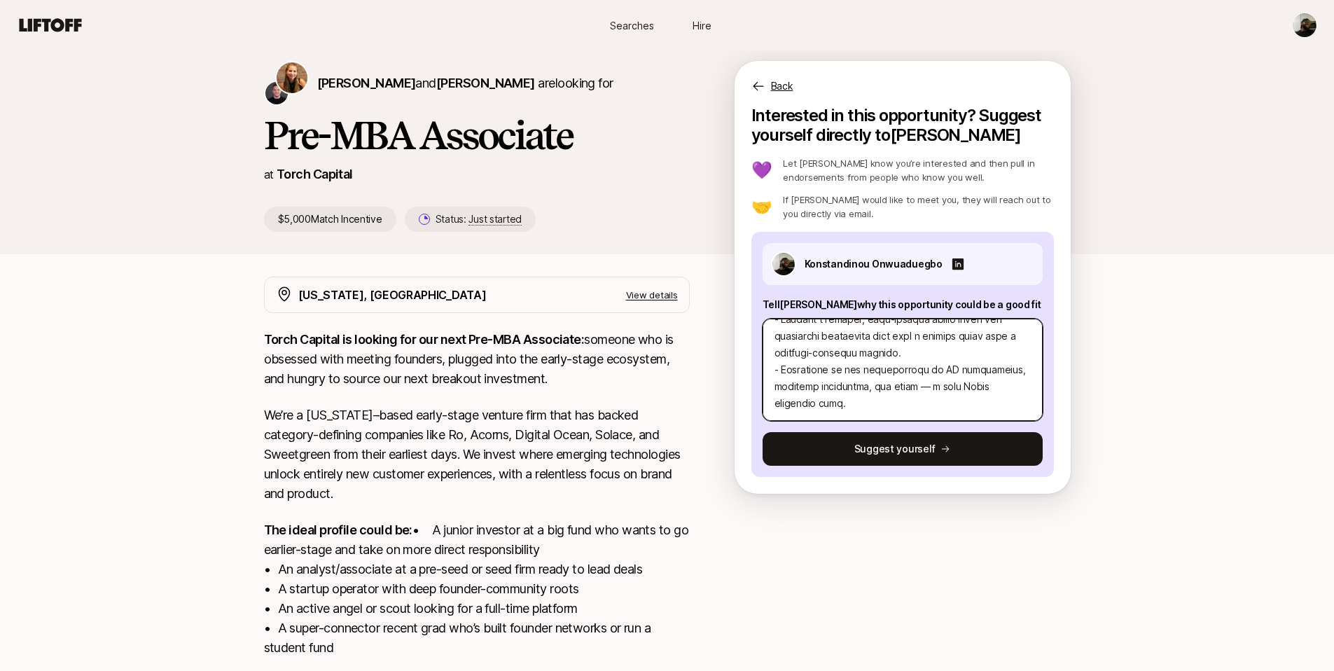
scroll to position [69, 0]
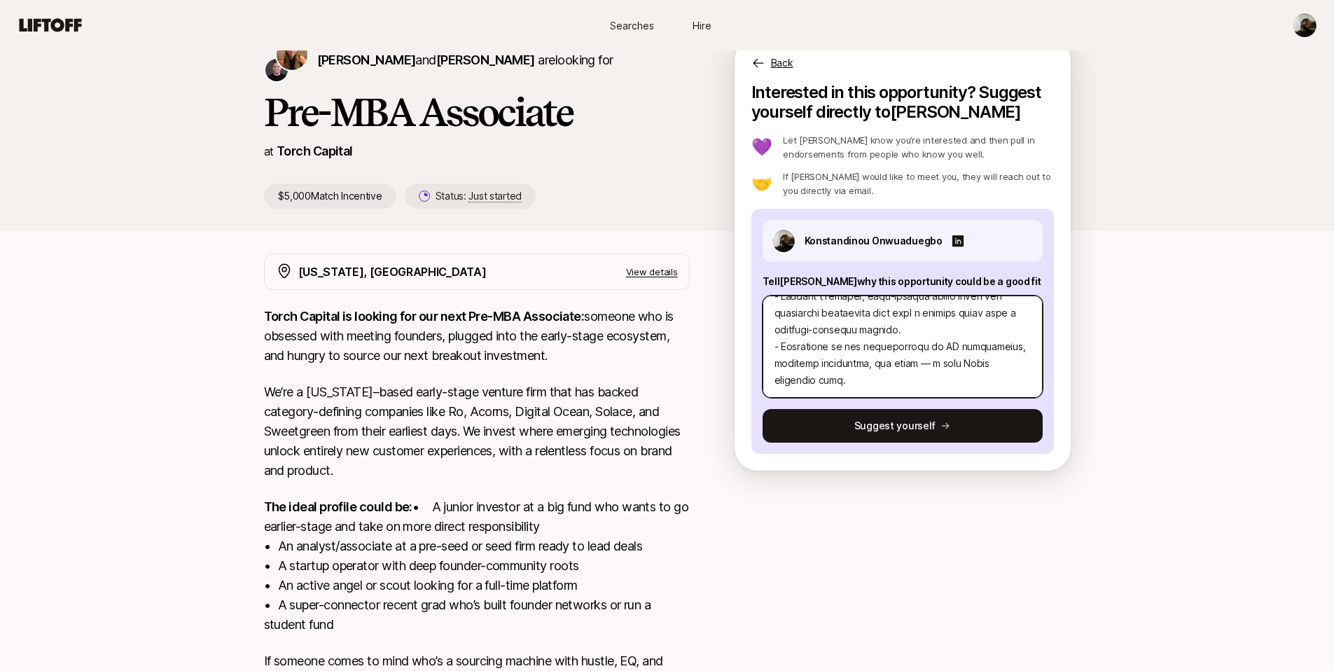
click at [857, 376] on textarea at bounding box center [903, 347] width 280 height 102
type textarea "x"
type textarea "Question 1: Investment Thesis You’re Most Excited About: AI-Native Consumer Hea…"
type textarea "x"
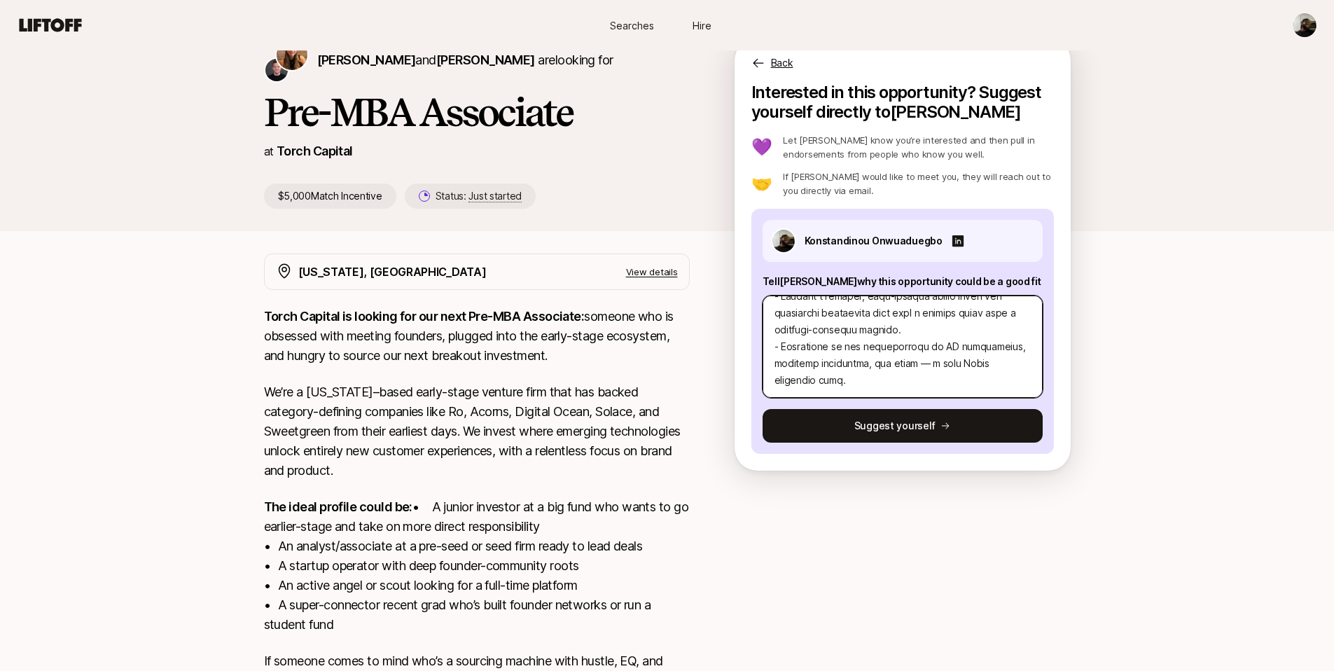
type textarea "Question 1: Investment Thesis You’re Most Excited About: AI-Native Consumer Hea…"
paste textarea "Quilt – Community-Centric Housing for Remote Workers What They Do: Builds brand…"
type textarea "x"
type textarea "Question 1: Investment Thesis You’re Most Excited About: AI-Native Consumer Hea…"
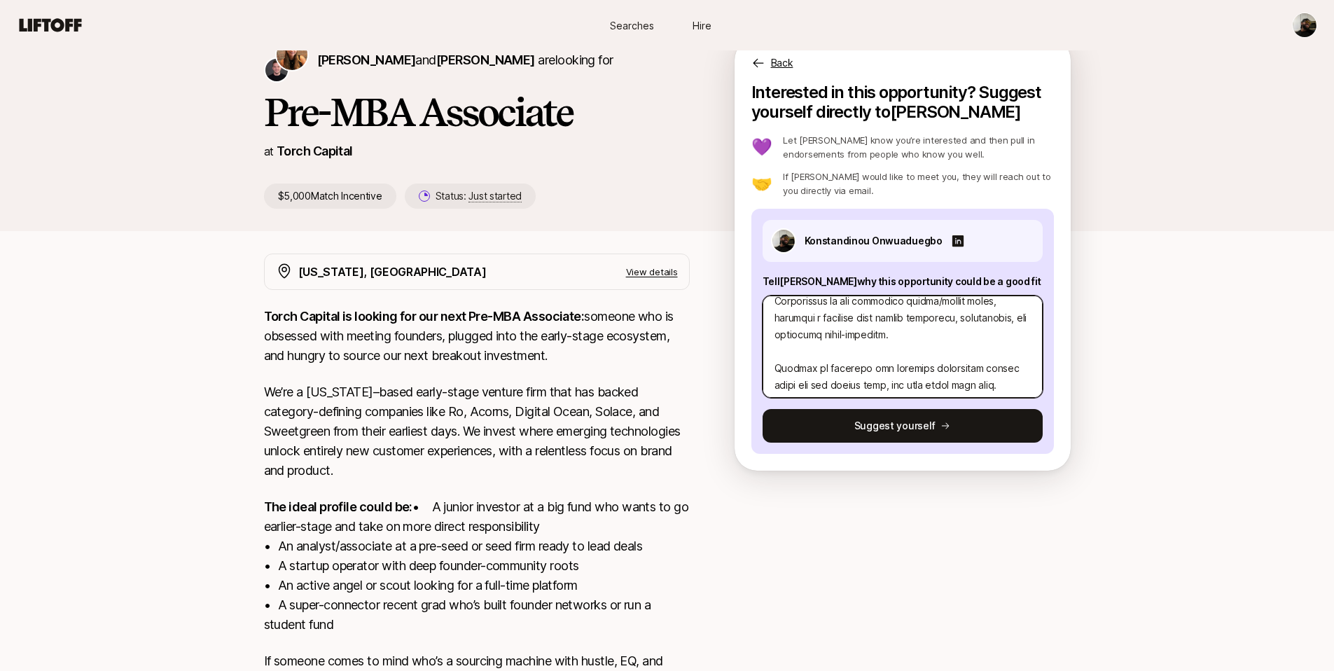
click at [777, 352] on textarea at bounding box center [903, 347] width 280 height 102
type textarea "x"
type textarea "Question 1: Investment Thesis You’re Most Excited About: AI-Native Consumer Hea…"
type textarea "x"
type textarea "Question 1: Investment Thesis You’re Most Excited About: AI-Native Consumer Hea…"
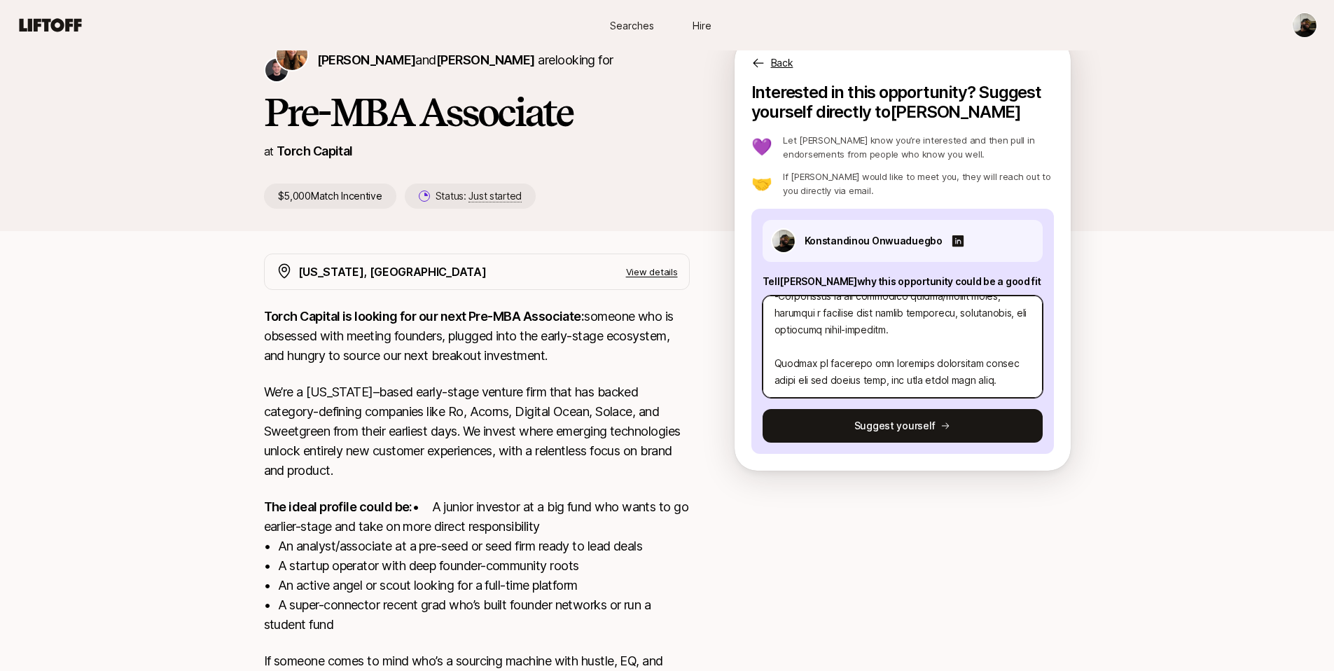
type textarea "x"
type textarea "Question 1: Investment Thesis You’re Most Excited About: AI-Native Consumer Hea…"
click at [774, 375] on textarea at bounding box center [903, 347] width 280 height 102
type textarea "x"
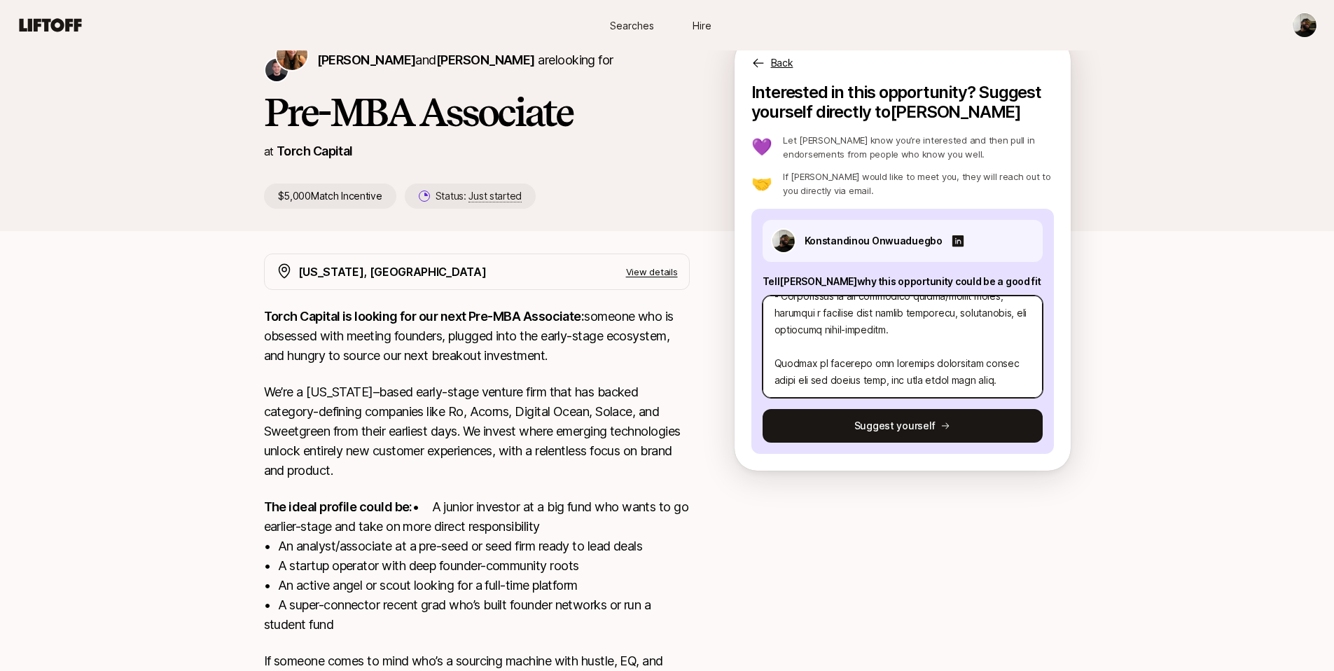
type textarea "Question 1: Investment Thesis You’re Most Excited About: AI-Native Consumer Hea…"
type textarea "x"
type textarea "Question 1: Investment Thesis You’re Most Excited About: AI-Native Consumer Hea…"
type textarea "x"
type textarea "Question 1: Investment Thesis You’re Most Excited About: AI-Native Consumer Hea…"
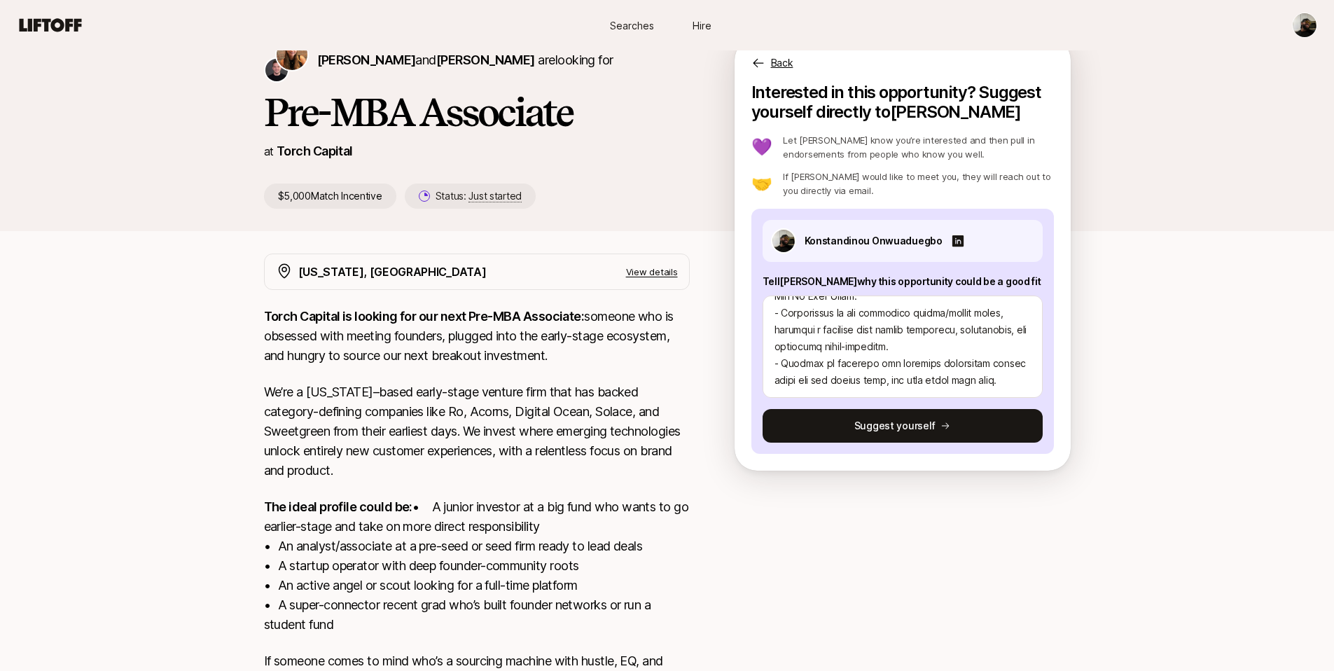
scroll to position [908, 0]
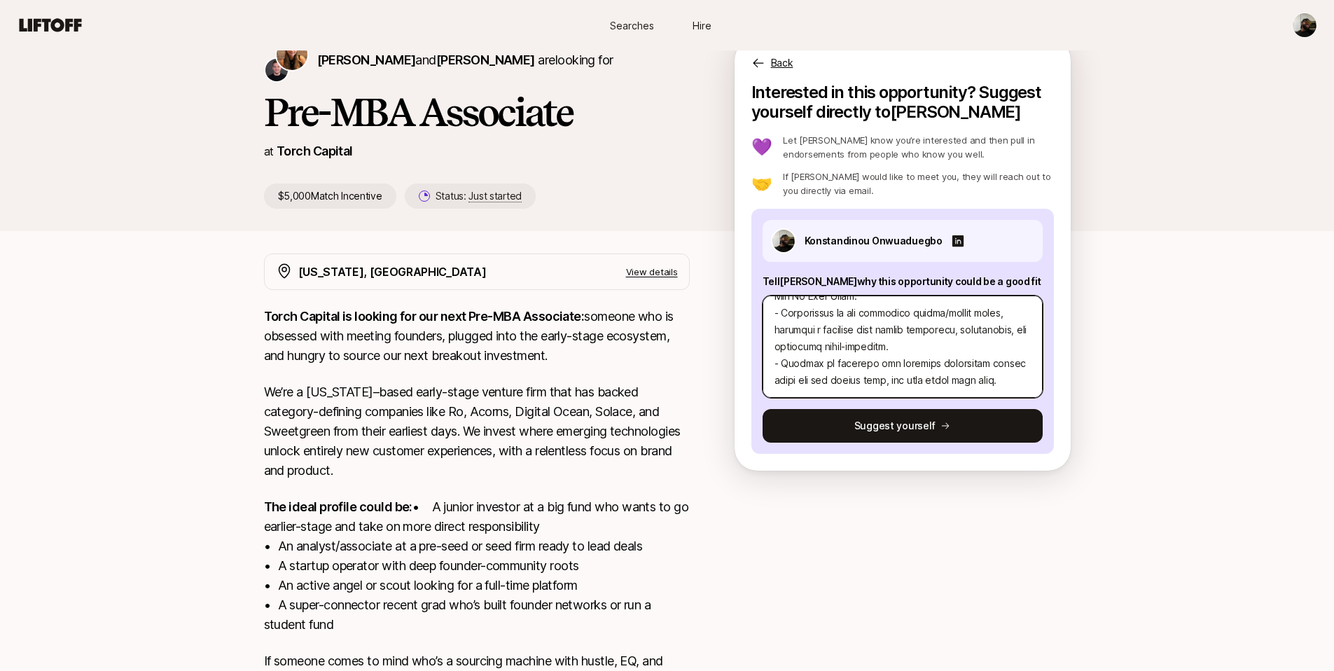
click at [900, 373] on textarea at bounding box center [903, 347] width 280 height 102
type textarea "x"
type textarea "Question 1: Investment Thesis You’re Most Excited About: AI-Native Consumer Hea…"
type textarea "x"
type textarea "Question 1: Investment Thesis You’re Most Excited About: AI-Native Consumer Hea…"
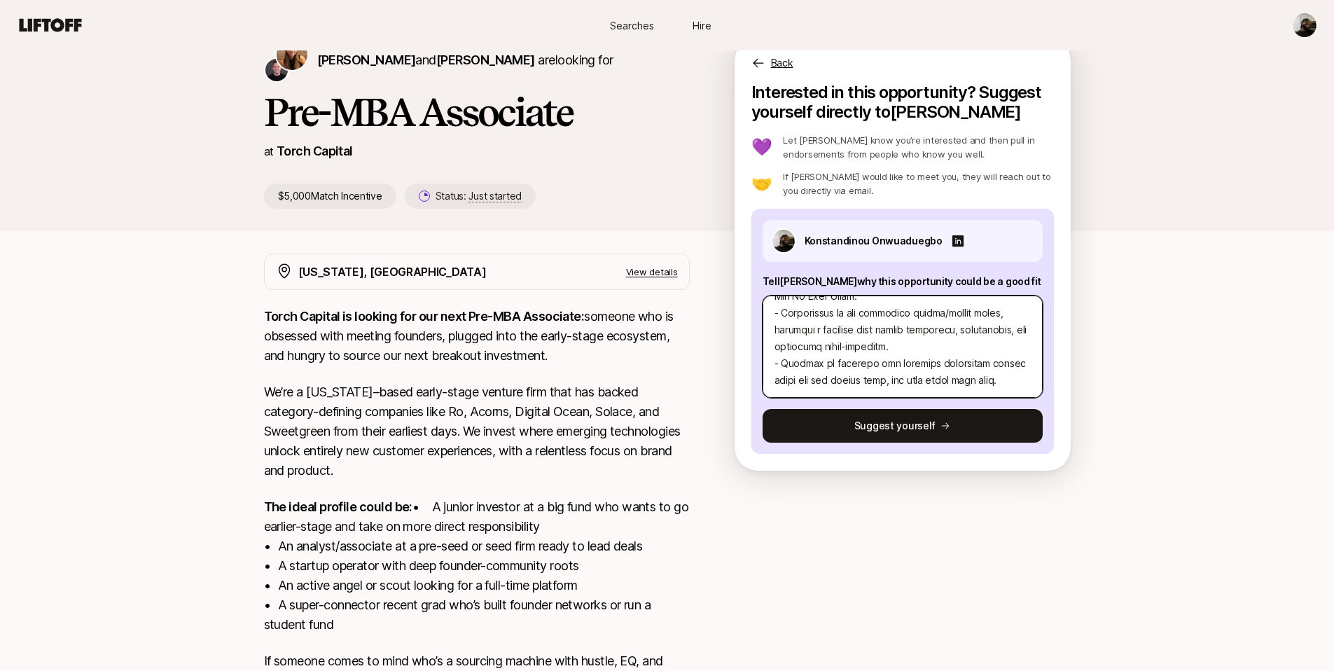
scroll to position [941, 0]
paste textarea "Index Health – Precision Medicine at Scale What They Do: Offers personalized, r…"
type textarea "x"
type textarea "Question 1: Investment Thesis You’re Most Excited About: AI-Native Consumer Hea…"
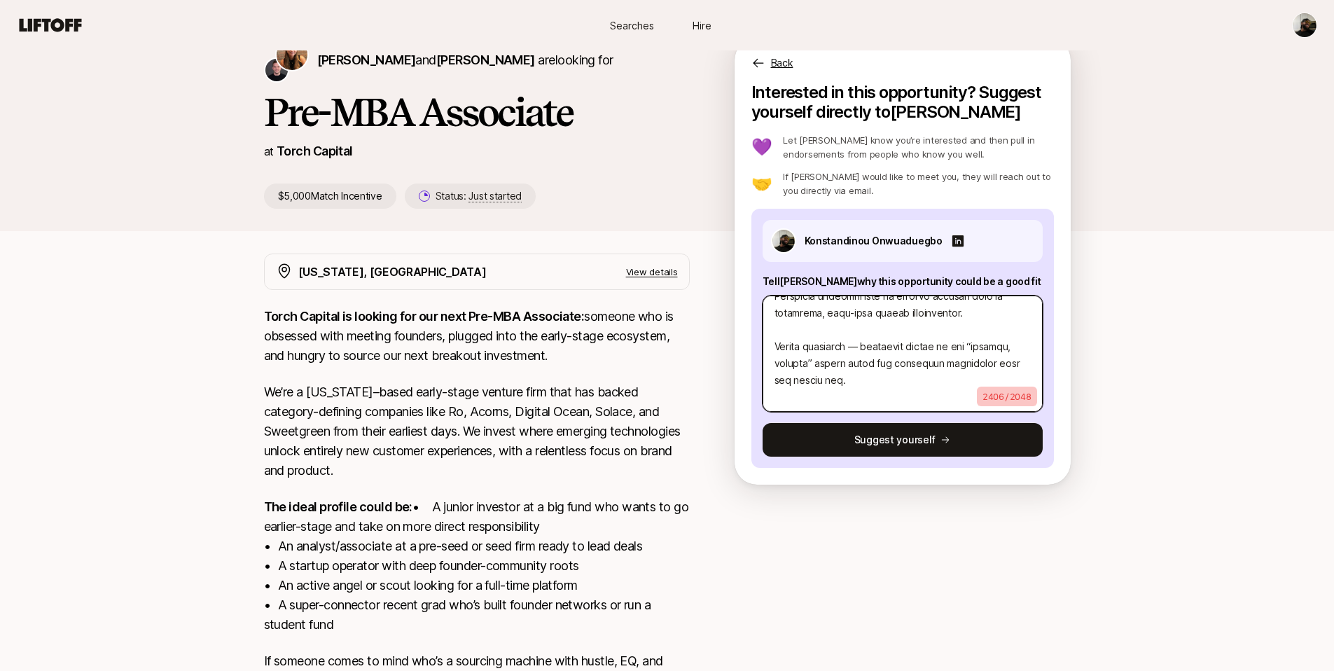
scroll to position [1107, 0]
click at [776, 337] on textarea at bounding box center [903, 354] width 280 height 116
type textarea "x"
type textarea "Question 1: Investment Thesis You’re Most Excited About: AI-Native Consumer Hea…"
type textarea "x"
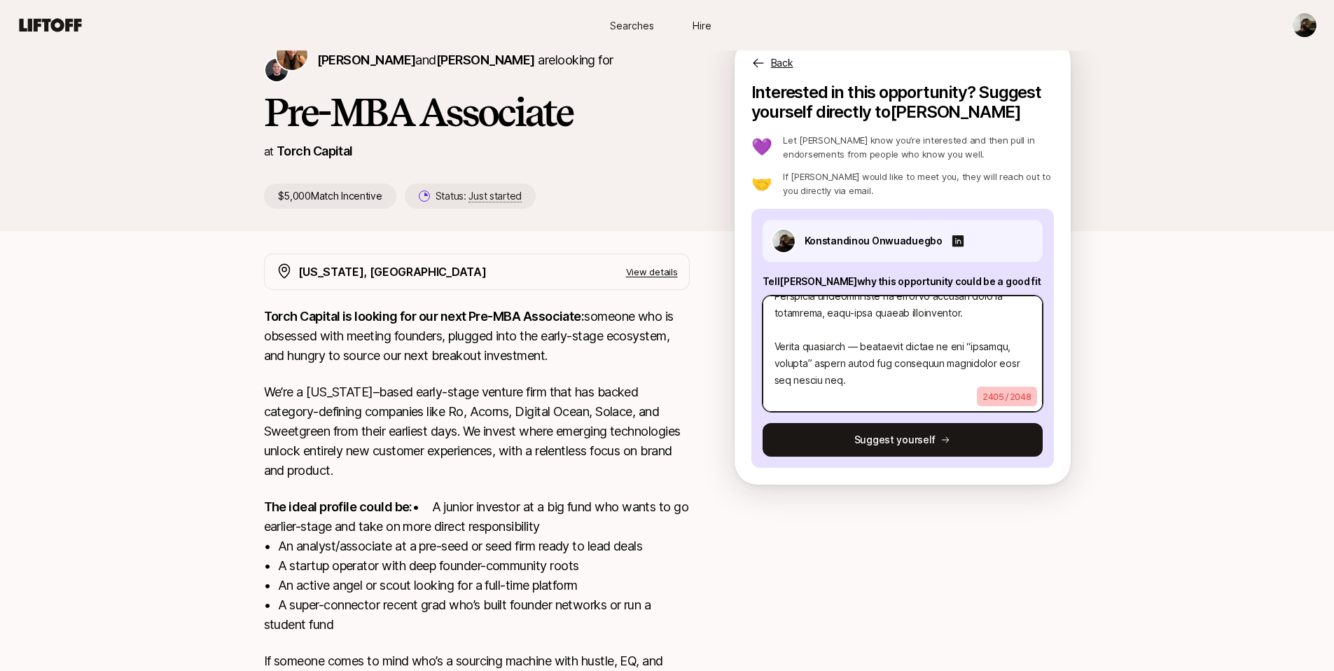
type textarea "Question 1: Investment Thesis You’re Most Excited About: AI-Native Consumer Hea…"
type textarea "x"
type textarea "Question 1: Investment Thesis You’re Most Excited About: AI-Native Consumer Hea…"
click at [773, 368] on textarea at bounding box center [903, 354] width 280 height 116
type textarea "x"
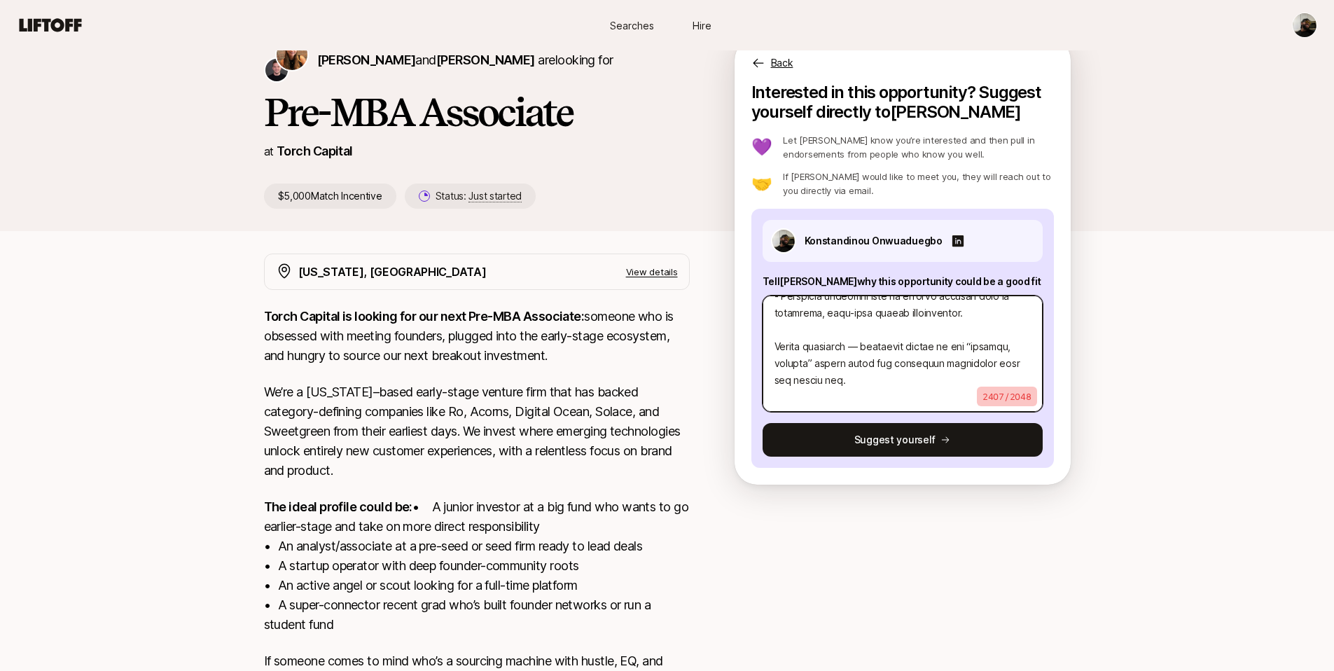
type textarea "Question 1: Investment Thesis You’re Most Excited About: AI-Native Consumer Hea…"
type textarea "x"
type textarea "Question 1: Investment Thesis You’re Most Excited About: AI-Native Consumer Hea…"
type textarea "x"
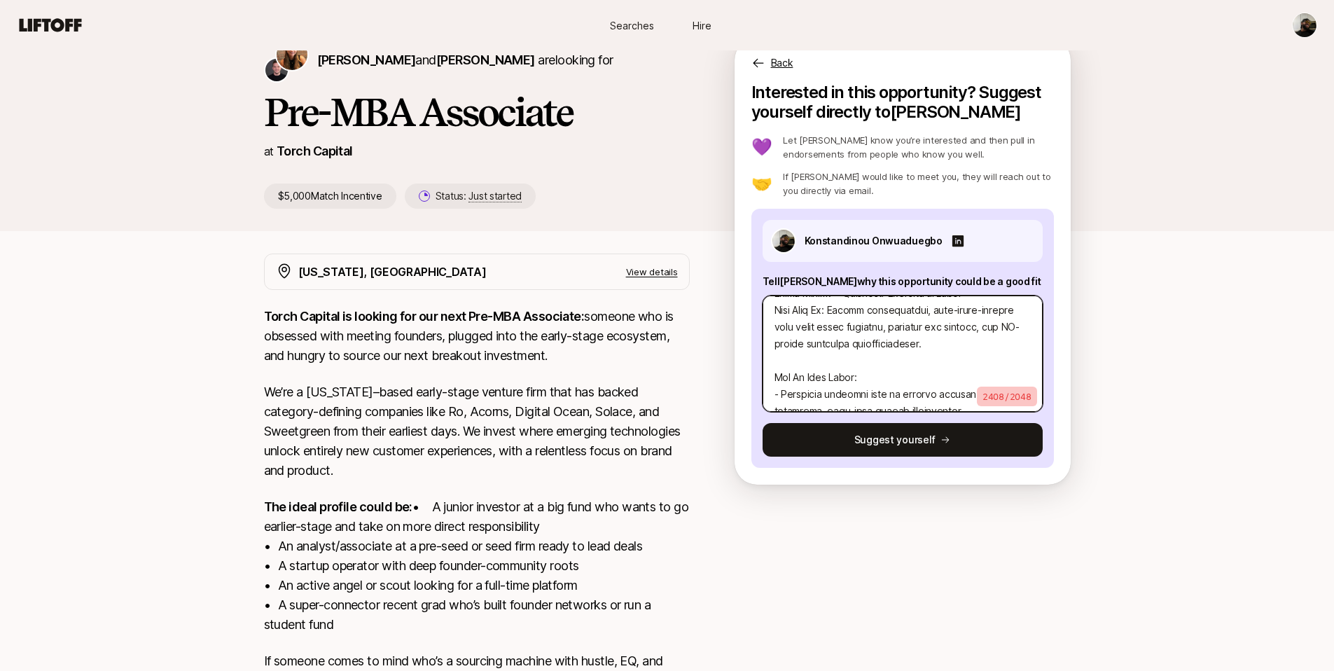
scroll to position [978, 0]
type textarea "Question 1: Investment Thesis You’re Most Excited About: AI-Native Consumer Hea…"
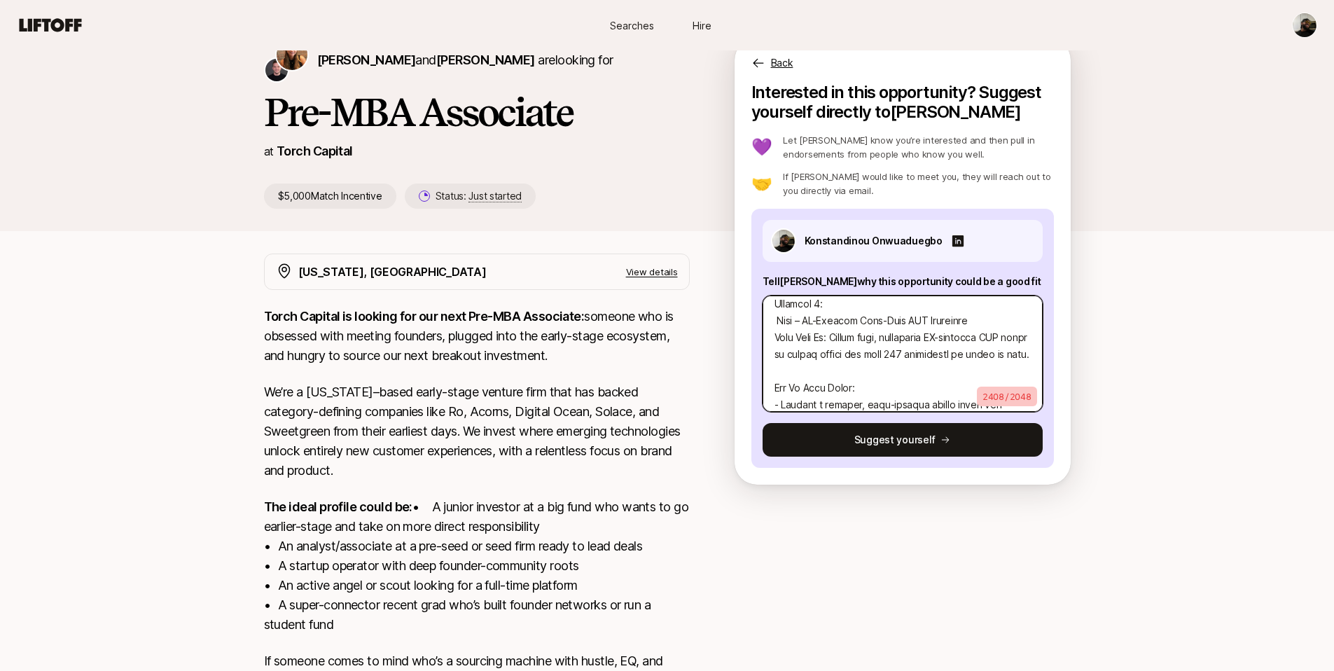
scroll to position [512, 0]
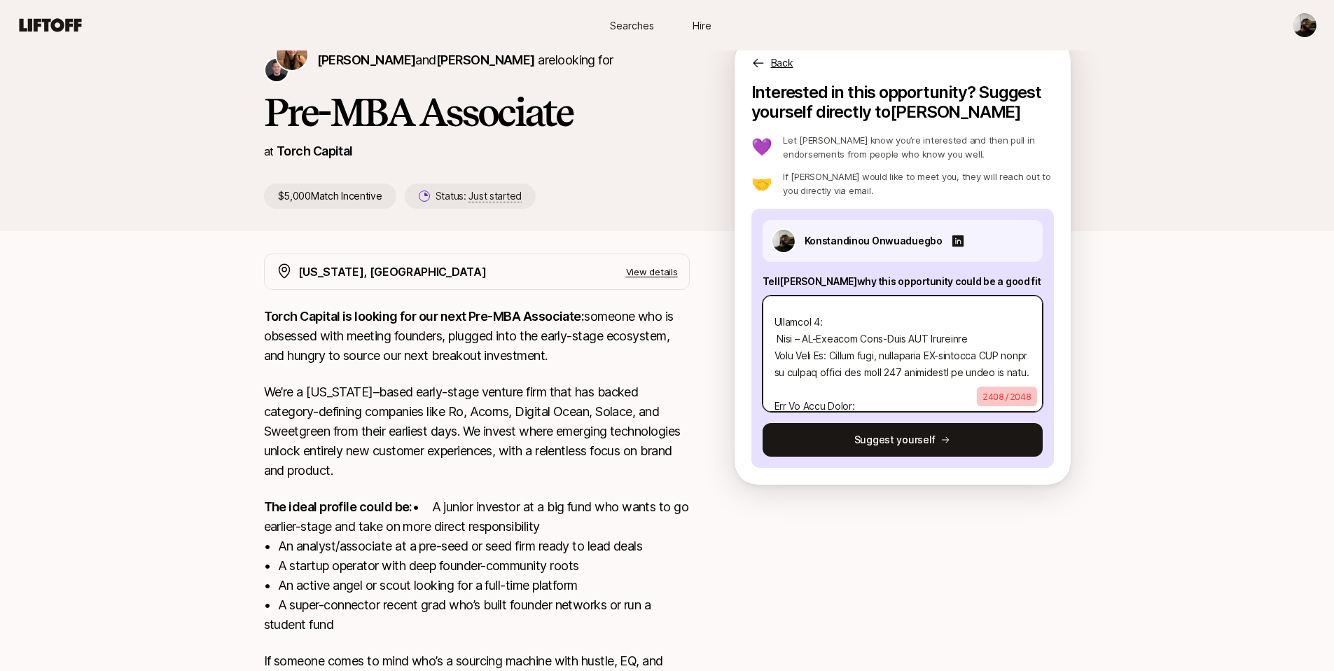
click at [775, 354] on textarea at bounding box center [903, 354] width 280 height 116
type textarea "x"
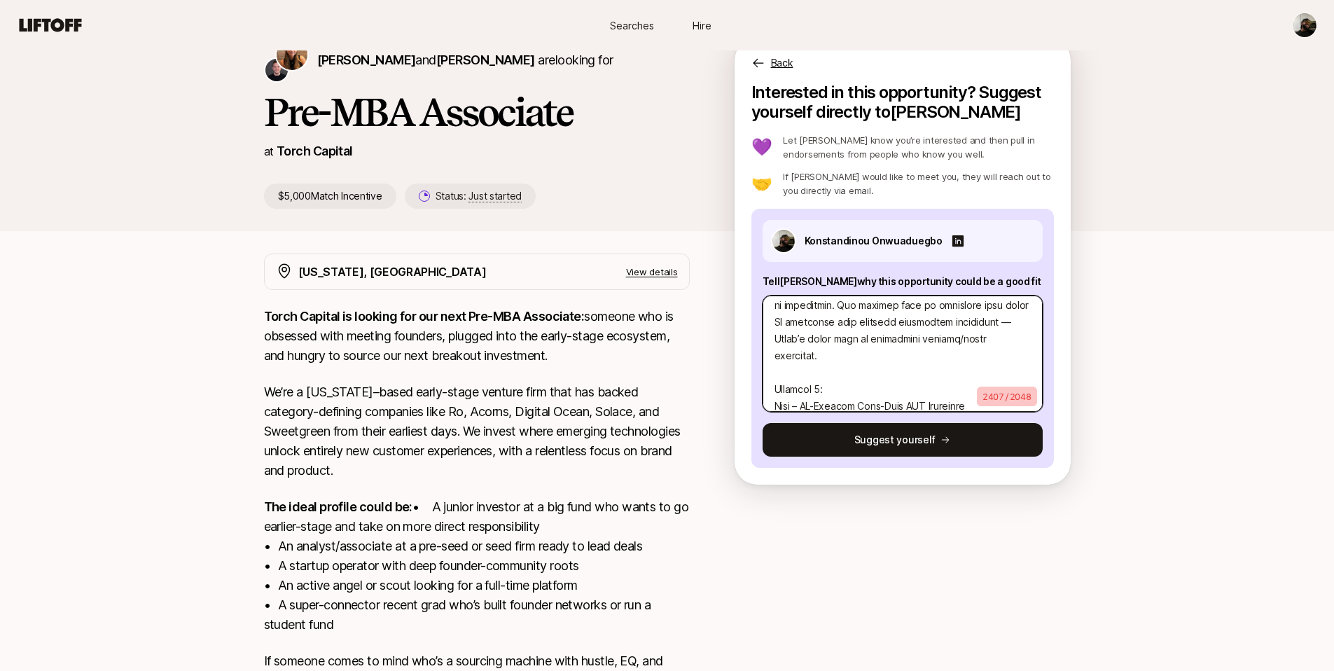
scroll to position [436, 0]
type textarea "Question 1: Investment Thesis You’re Most Excited About: AI-Native Consumer Hea…"
drag, startPoint x: 891, startPoint y: 386, endPoint x: 776, endPoint y: 317, distance: 134.8
click at [776, 317] on textarea at bounding box center [903, 354] width 280 height 116
type textarea "x"
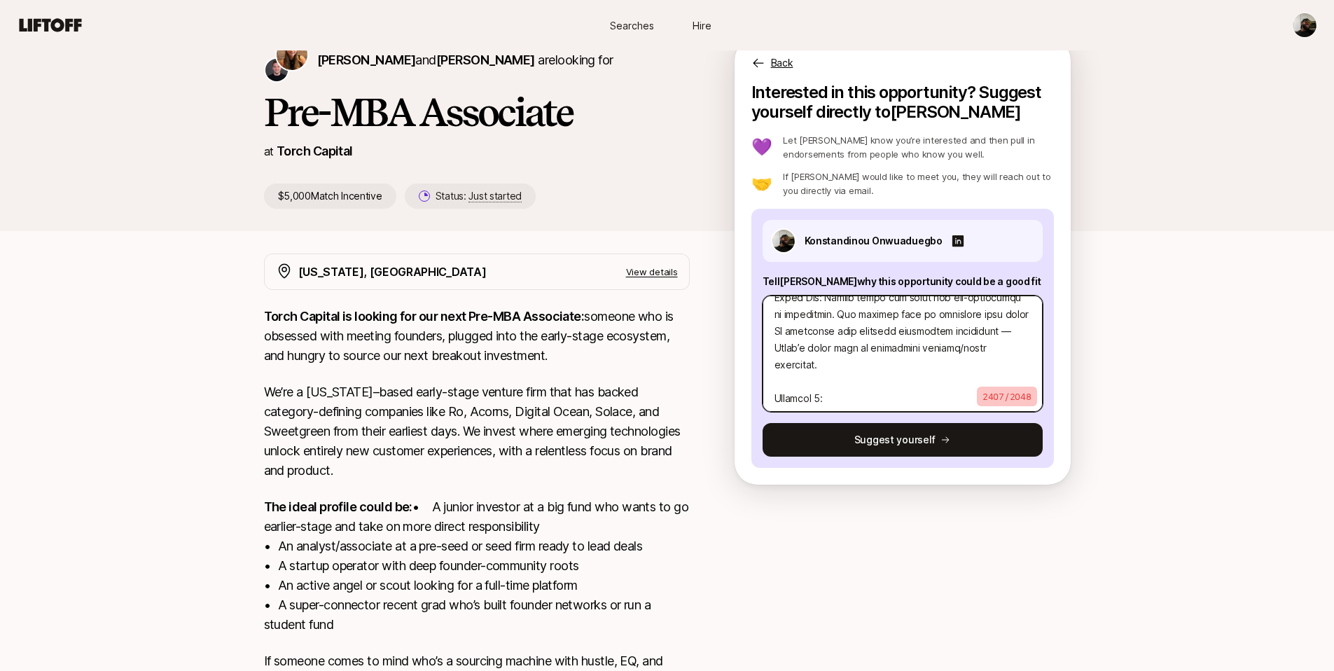
type textarea "Question 1: Investment Thesis You’re Most Excited About: AI-Native Consumer Hea…"
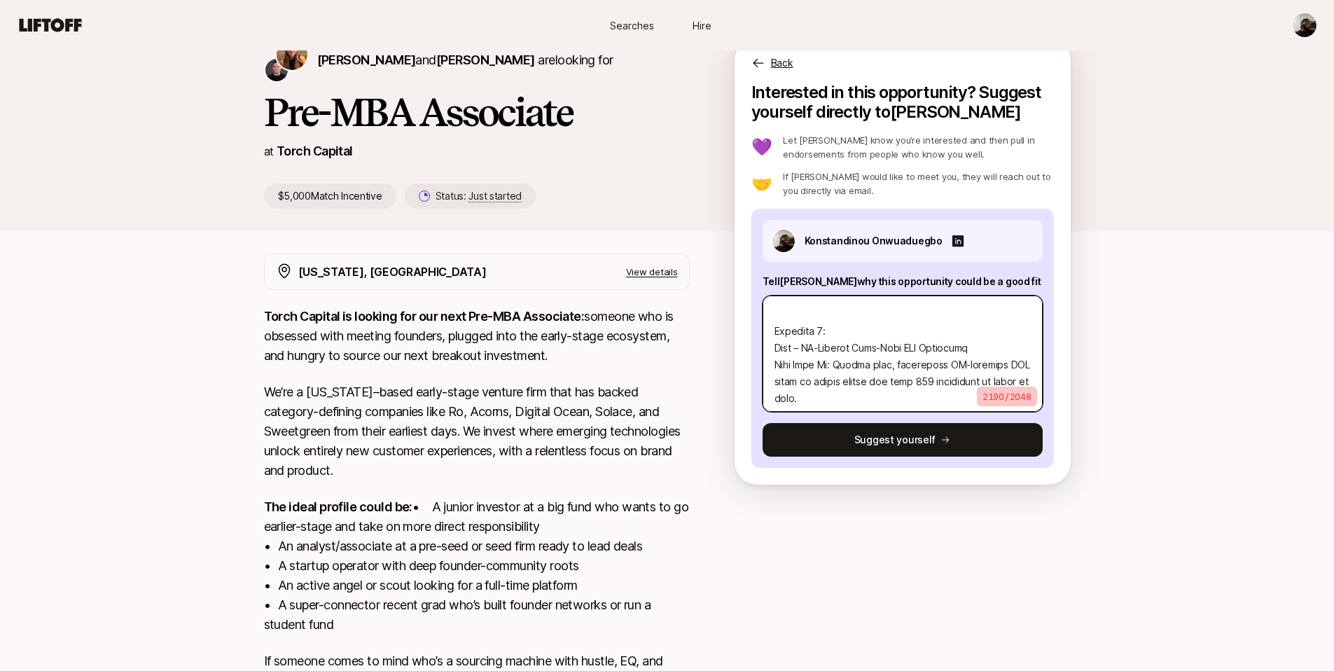
type textarea "x"
type textarea "Question 1: Investment Thesis You’re Most Excited About: AI-Native Consumer Hea…"
type textarea "x"
type textarea "Question 1: Investment Thesis You’re Most Excited About: AI-Native Consumer Hea…"
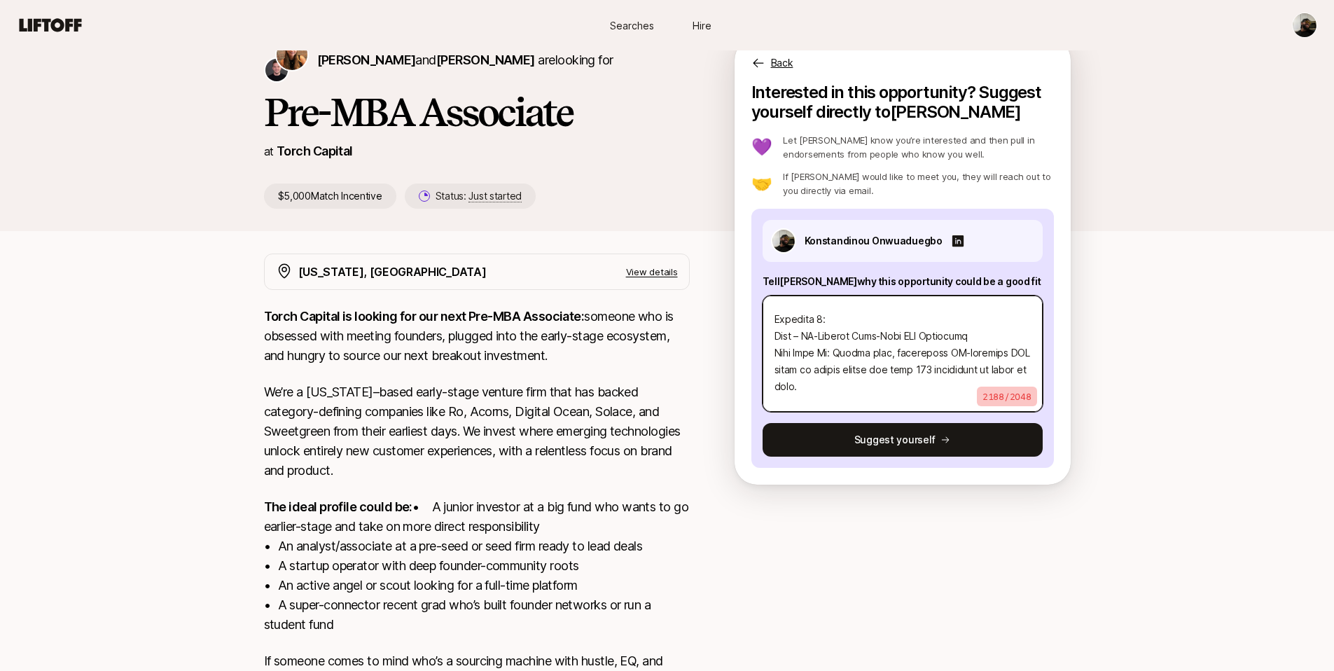
type textarea "x"
type textarea "Question 1: Investment Thesis You’re Most Excited About: AI-Native Consumer Hea…"
type textarea "x"
type textarea "Question 1: Investment Thesis You’re Most Excited About: AI-Native Consumer Hea…"
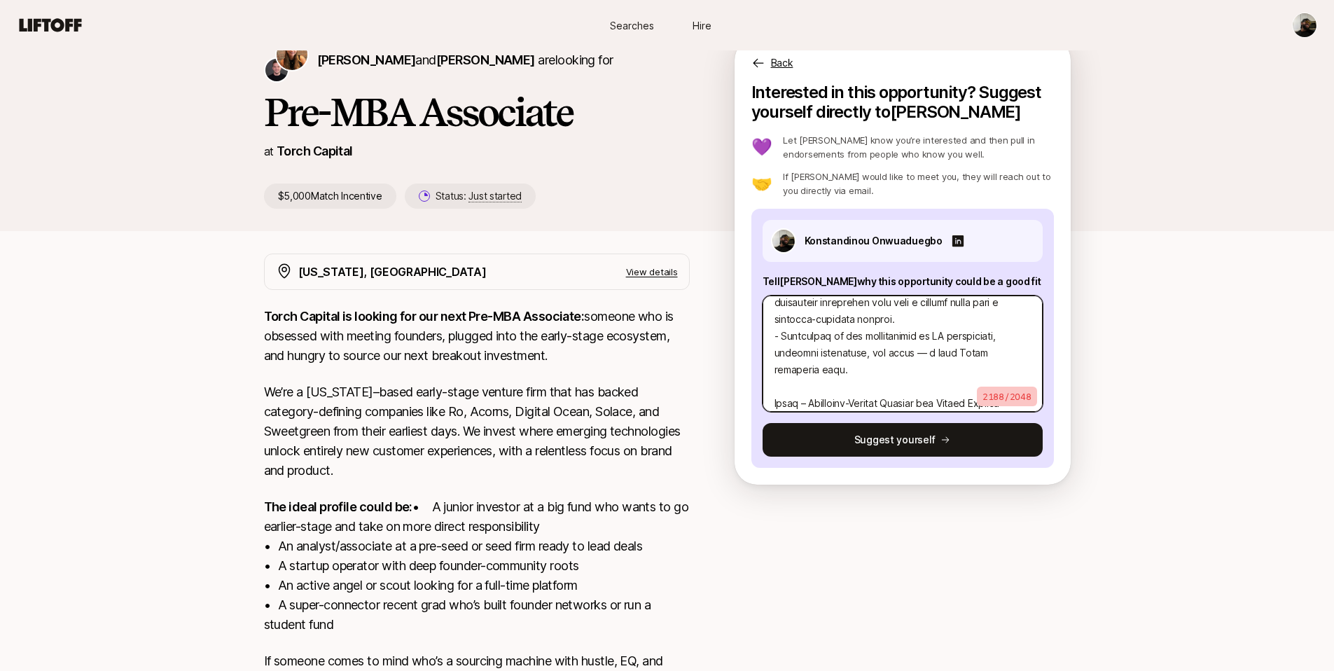
scroll to position [557, 0]
drag, startPoint x: 862, startPoint y: 387, endPoint x: 761, endPoint y: 363, distance: 103.8
click at [761, 363] on div "Konstandinou Onwuaduegbo Tell Katie why this opportunity could be a good fit 21…" at bounding box center [902, 338] width 303 height 259
type textarea "x"
type textarea "Question 1: Investment Thesis You’re Most Excited About: AI-Native Consumer Hea…"
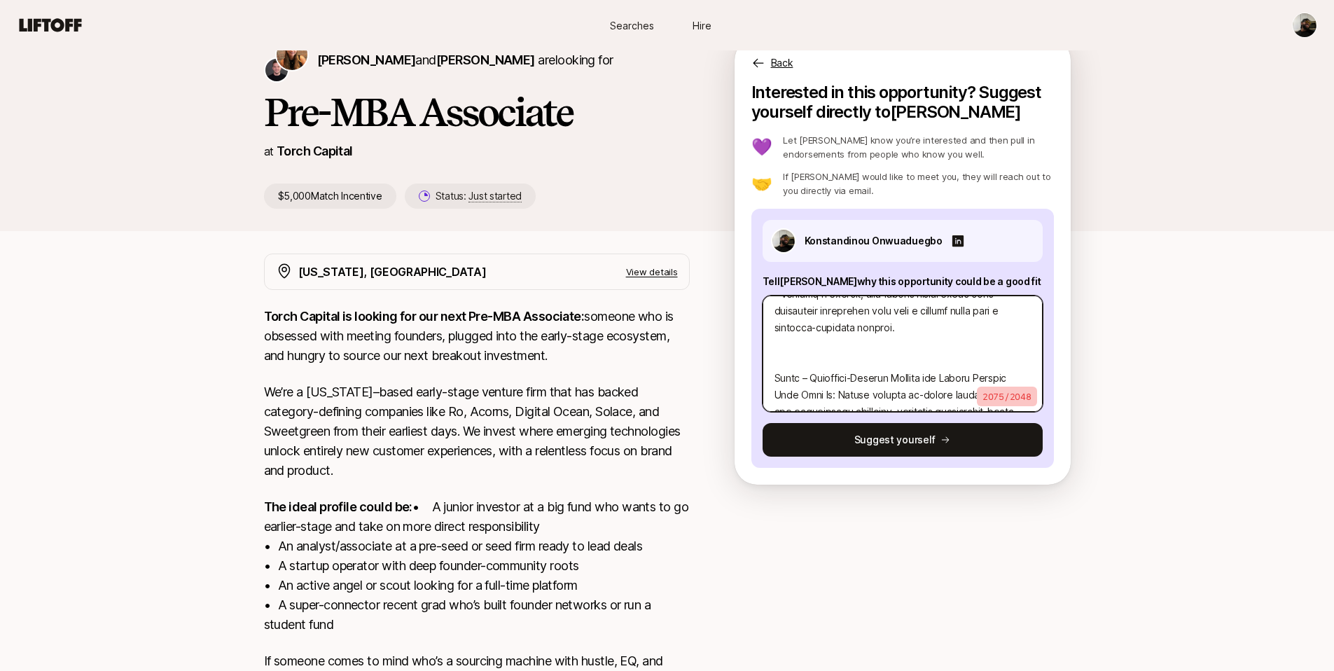
type textarea "x"
type textarea "Question 1: Investment Thesis You’re Most Excited About: AI-Native Consumer Hea…"
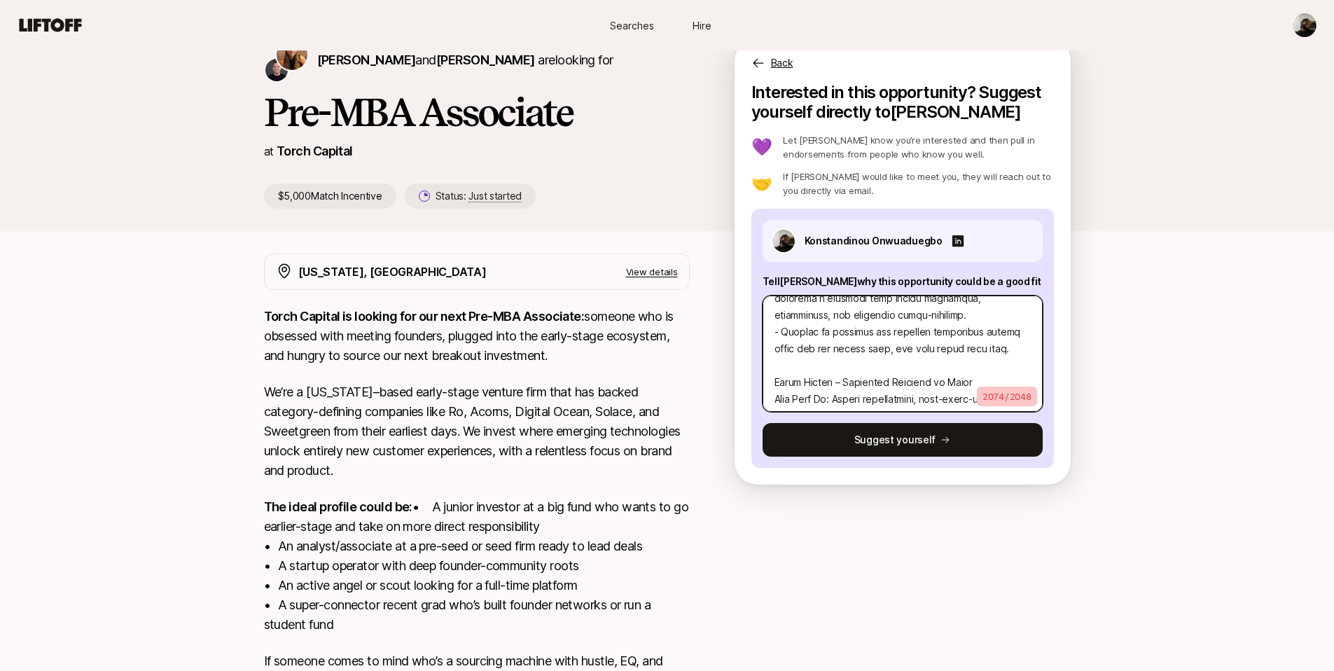
scroll to position [747, 0]
drag, startPoint x: 833, startPoint y: 391, endPoint x: 766, endPoint y: 363, distance: 72.2
click at [766, 363] on textarea at bounding box center [903, 354] width 280 height 116
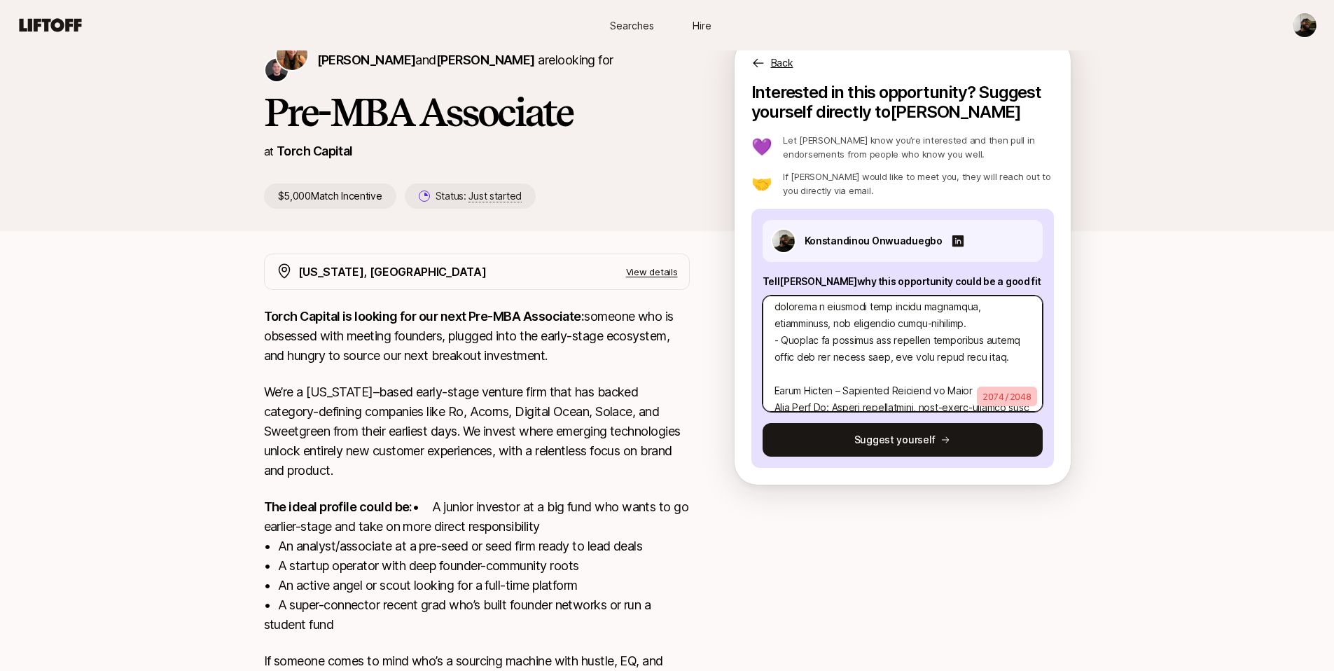
scroll to position [737, 0]
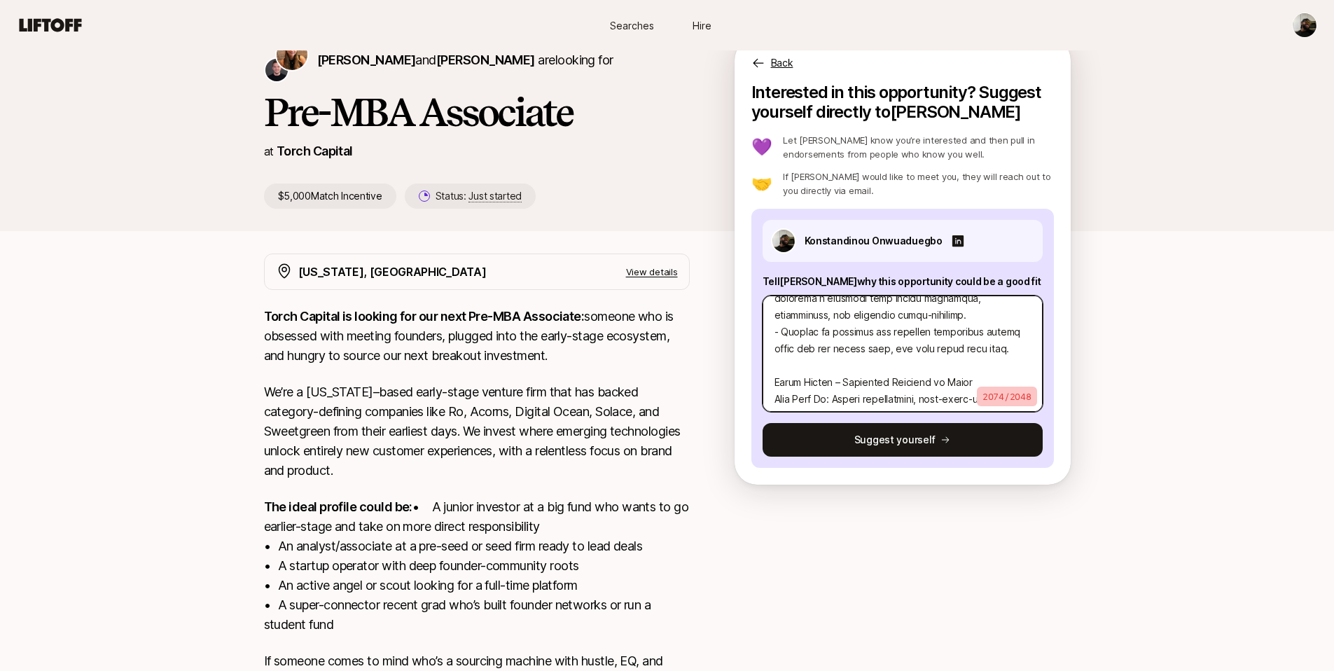
type textarea "x"
type textarea "Question 1: Investment Thesis You’re Most Excited About: AI-Native Consumer Hea…"
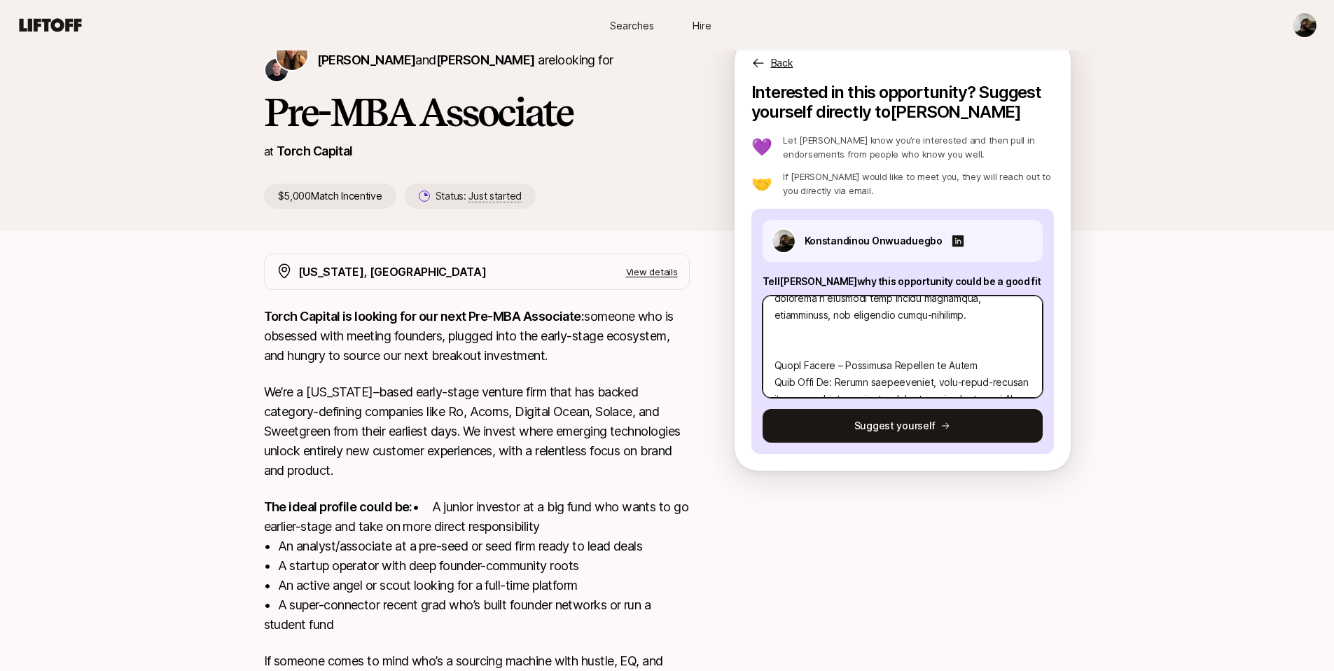
type textarea "x"
type textarea "Question 1: Investment Thesis You’re Most Excited About: AI-Native Consumer Hea…"
click at [849, 361] on textarea at bounding box center [903, 347] width 280 height 102
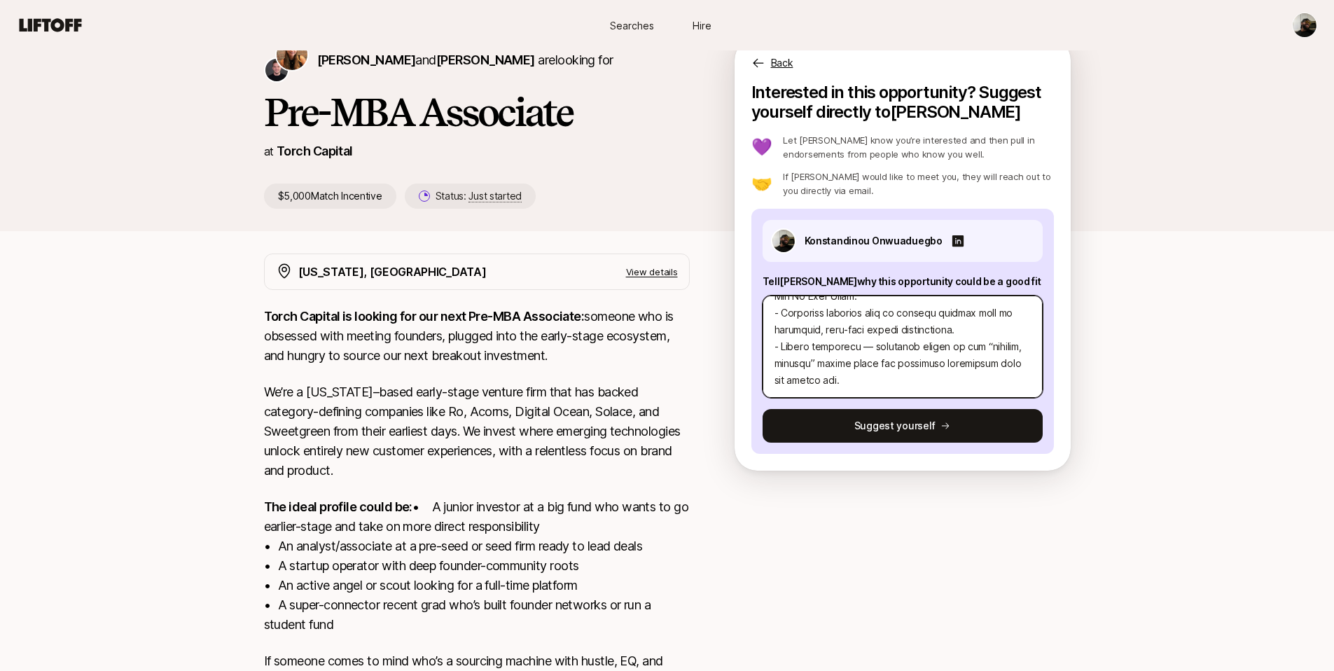
scroll to position [78, 0]
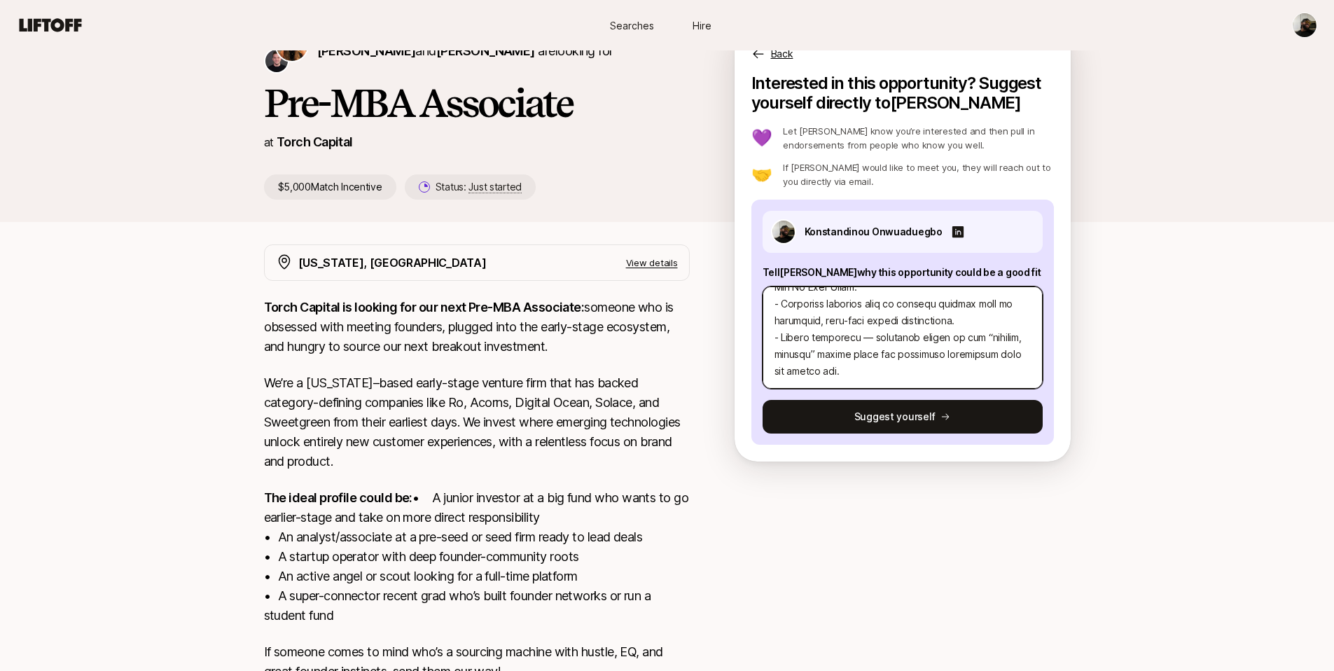
drag, startPoint x: 916, startPoint y: 375, endPoint x: 758, endPoint y: 343, distance: 161.5
click at [758, 343] on div "Konstandinou Onwuaduegbo Tell Katie why this opportunity could be a good fit Su…" at bounding box center [902, 322] width 303 height 245
type textarea "x"
type textarea "Question 1: Investment Thesis You’re Most Excited About: AI-Native Consumer Hea…"
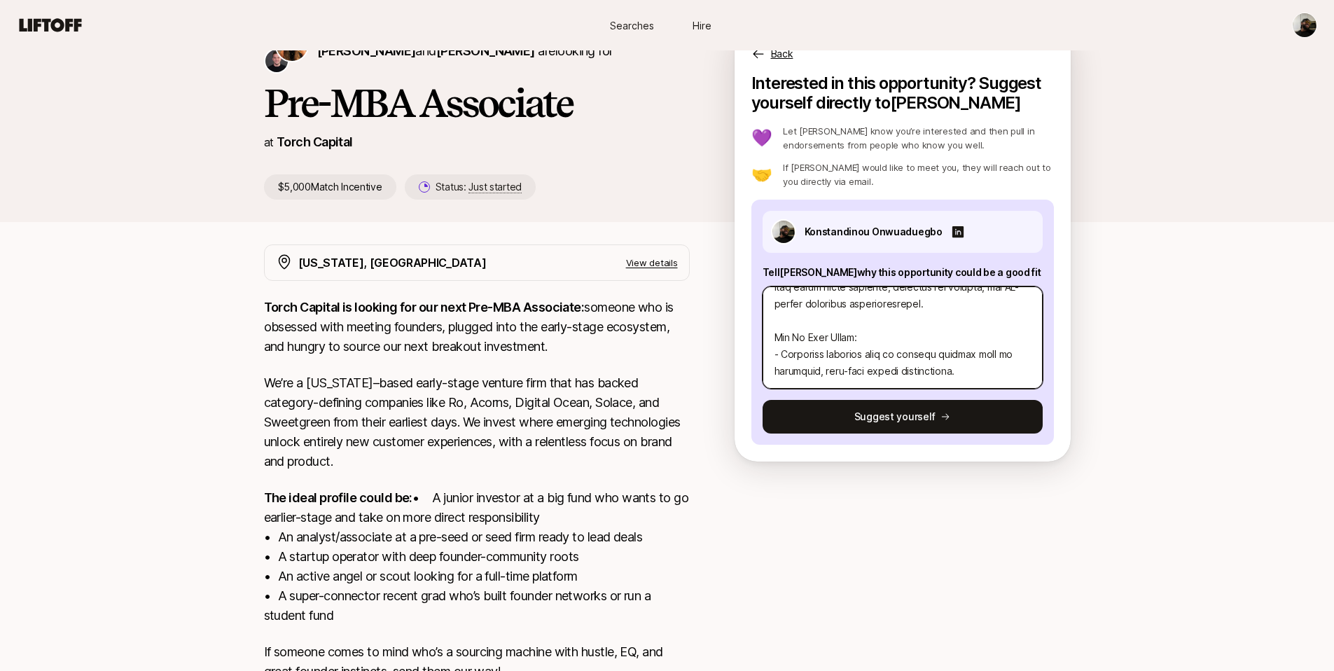
type textarea "x"
type textarea "Question 1: Investment Thesis You’re Most Excited About: AI-Native Consumer Hea…"
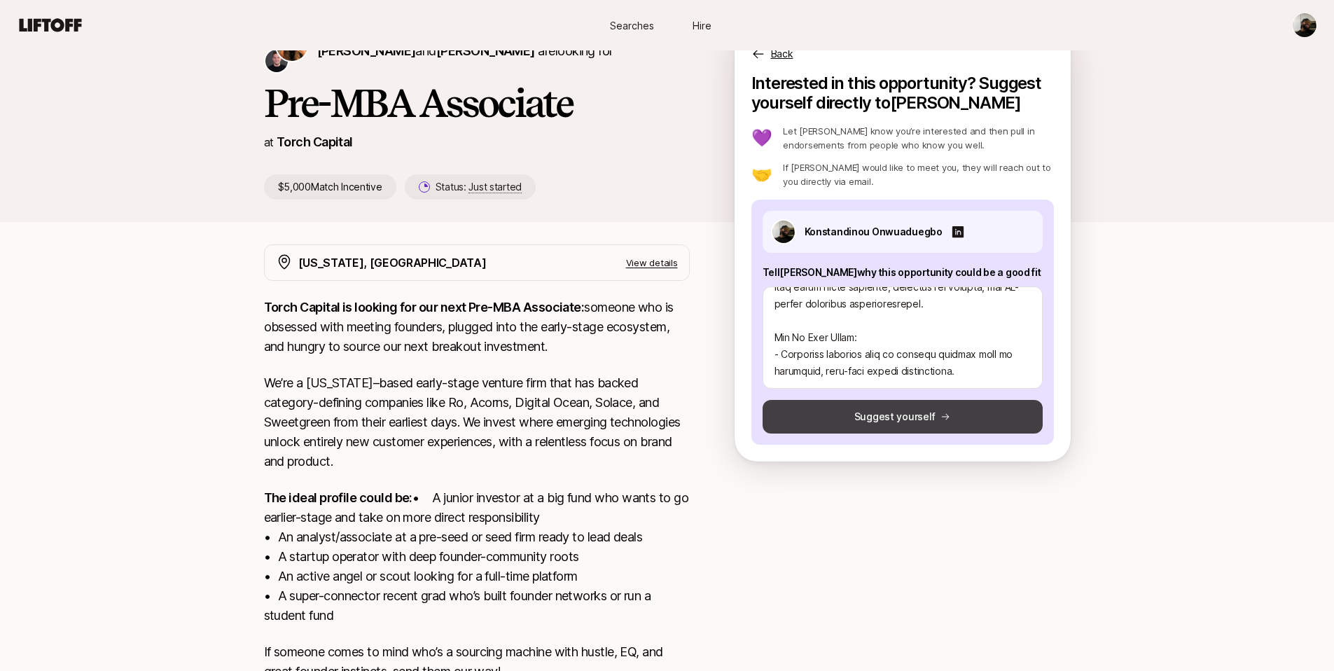
click at [845, 408] on button "Suggest yourself" at bounding box center [903, 417] width 280 height 34
type textarea "x"
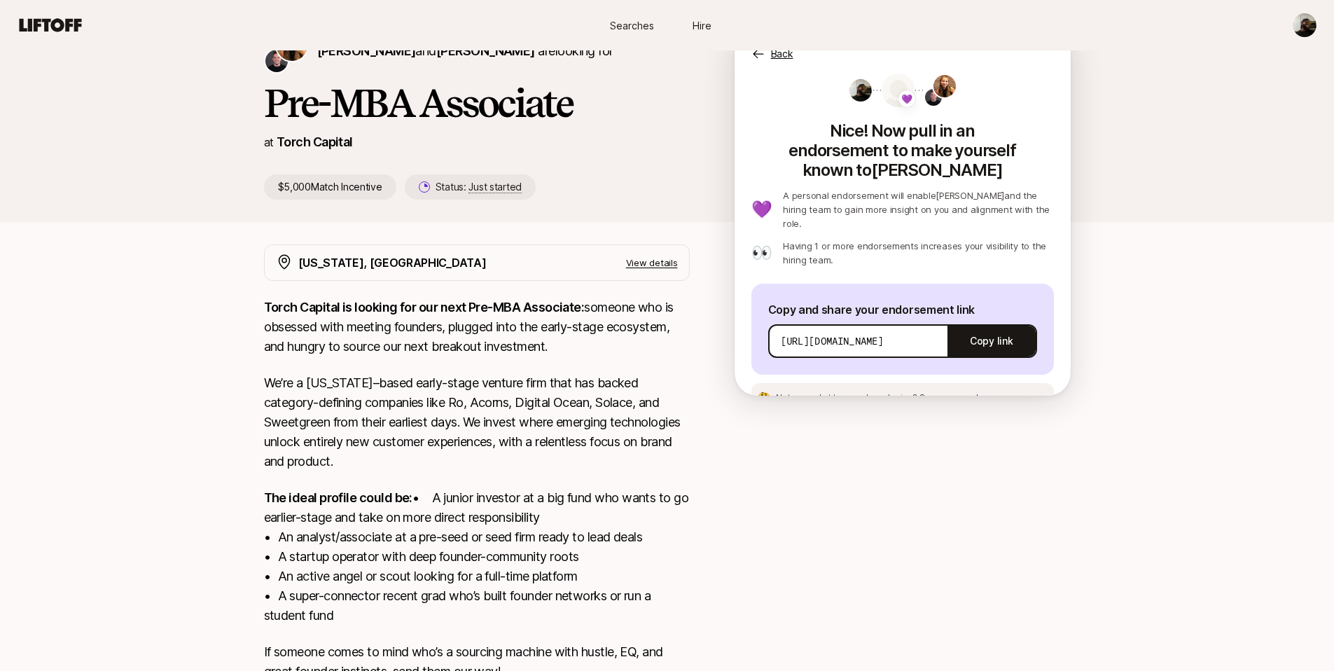
scroll to position [87, 0]
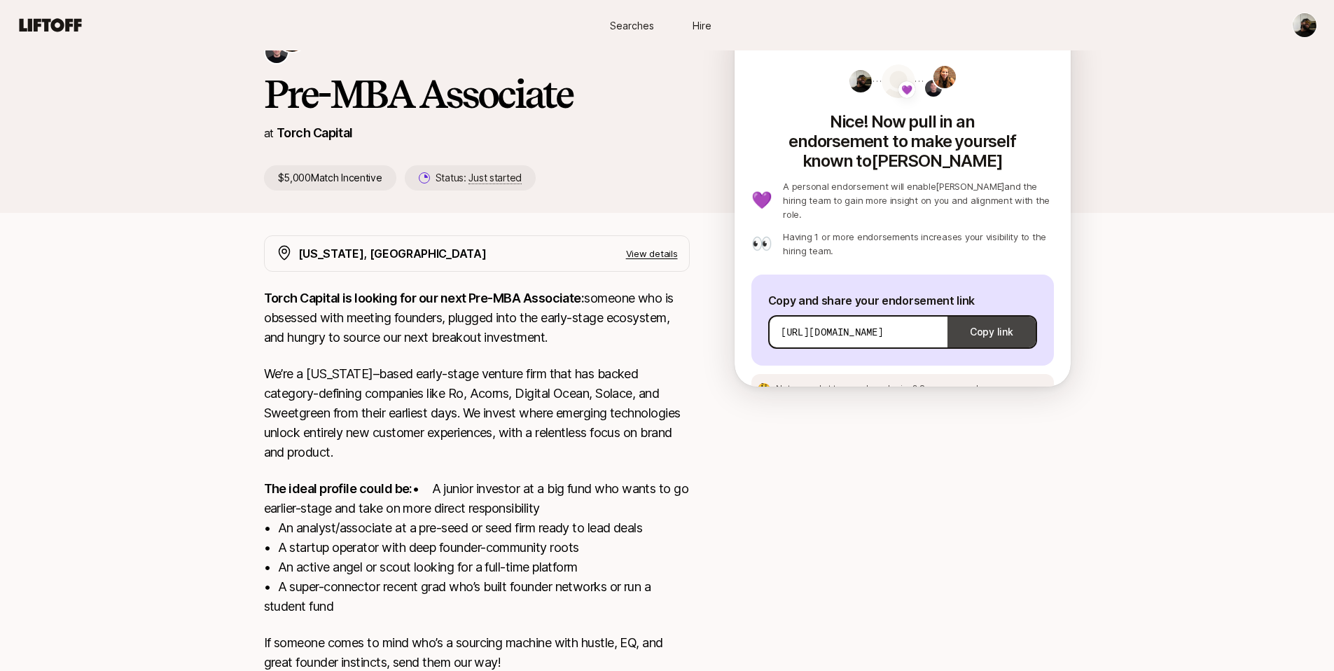
click at [994, 312] on button "Copy link" at bounding box center [992, 331] width 88 height 39
click at [945, 383] on span "See an example message" at bounding box center [972, 388] width 104 height 11
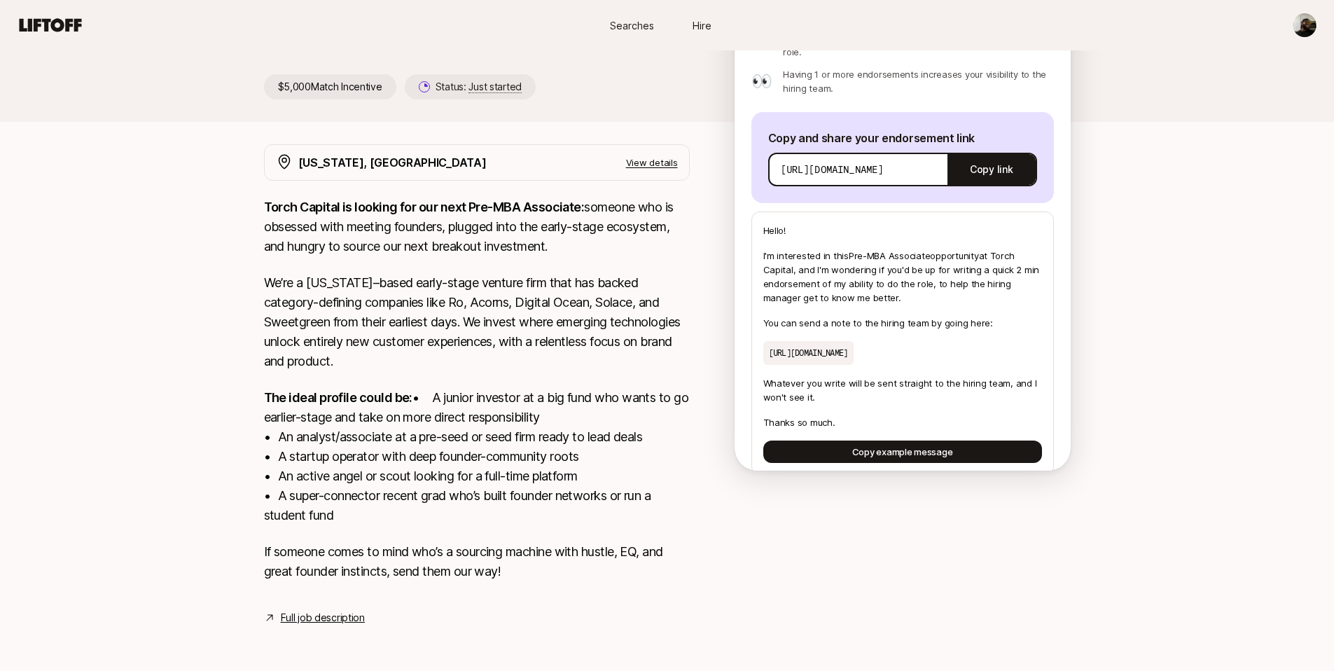
scroll to position [0, 0]
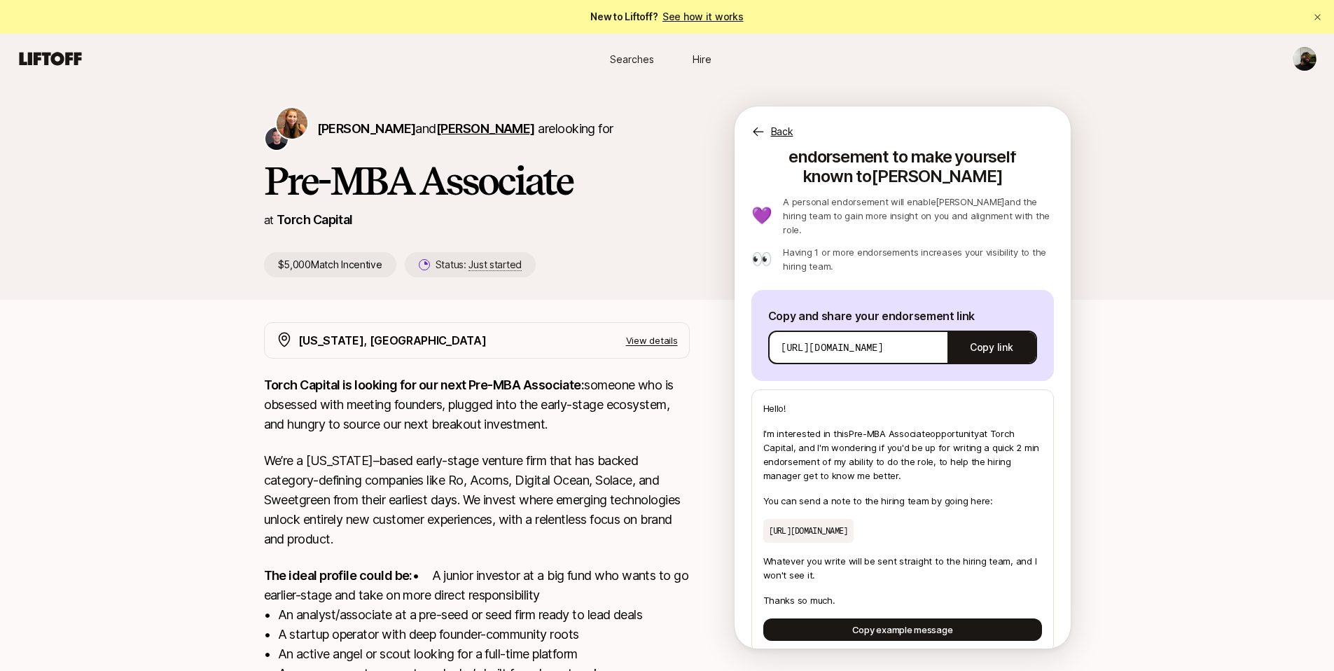
click at [507, 134] on span "[PERSON_NAME]" at bounding box center [485, 128] width 99 height 15
click at [349, 128] on span "[PERSON_NAME]" at bounding box center [366, 128] width 99 height 15
